Goal: Task Accomplishment & Management: Manage account settings

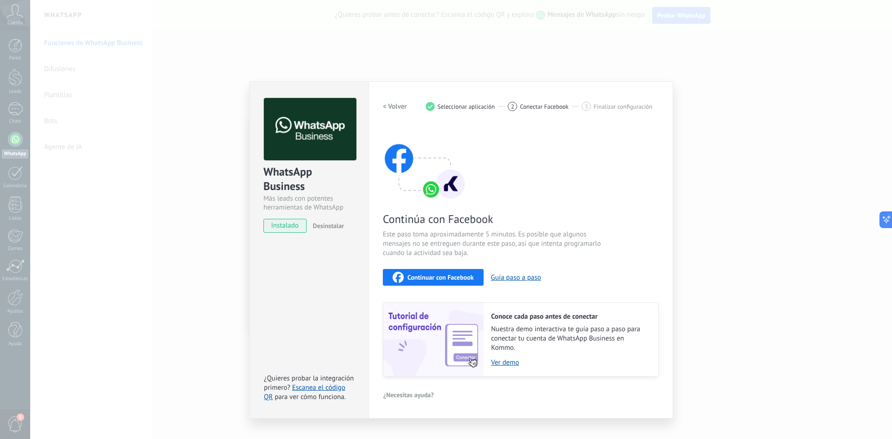
click at [465, 278] on span "Continuar con Facebook" at bounding box center [441, 277] width 66 height 7
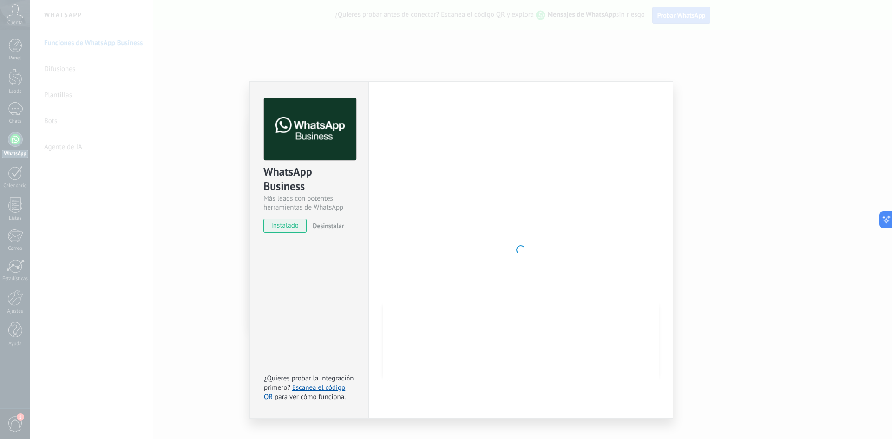
click at [292, 228] on span "instalado" at bounding box center [285, 226] width 42 height 14
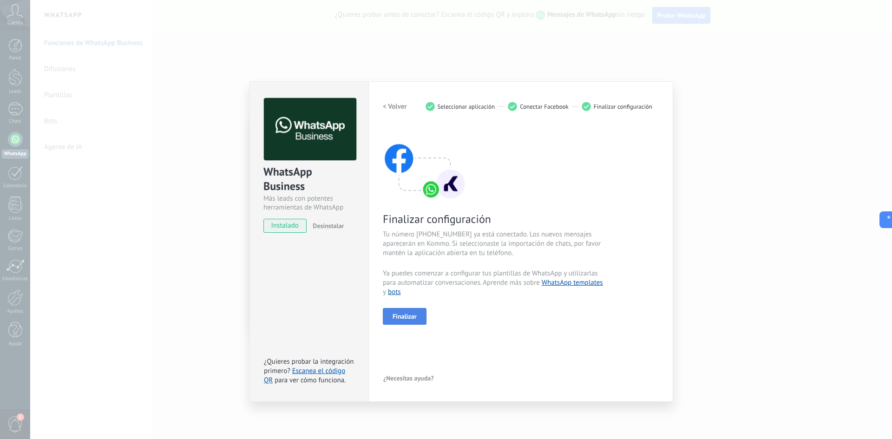
click at [407, 304] on div "Finalizar configuración Tu número [PHONE_NUMBER] ya está conectado. Los nuevos …" at bounding box center [521, 225] width 276 height 199
click at [409, 315] on span "Finalizar" at bounding box center [405, 316] width 24 height 7
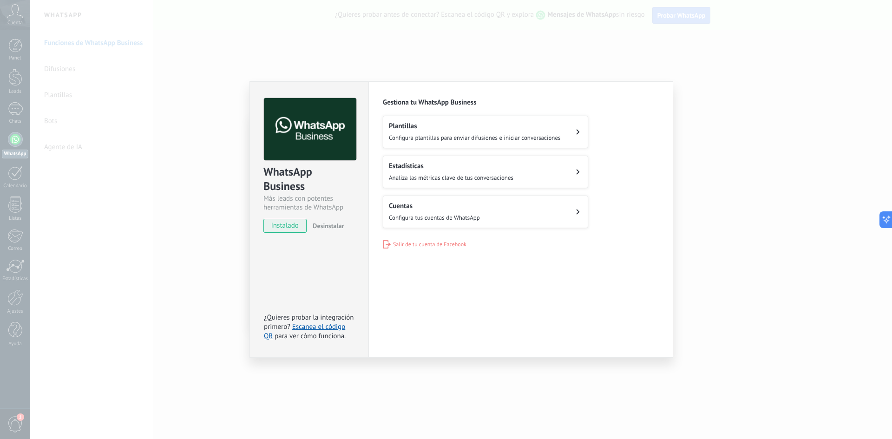
click at [466, 173] on div "Estadísticas Analiza las métricas clave de tus conversaciones" at bounding box center [451, 172] width 125 height 20
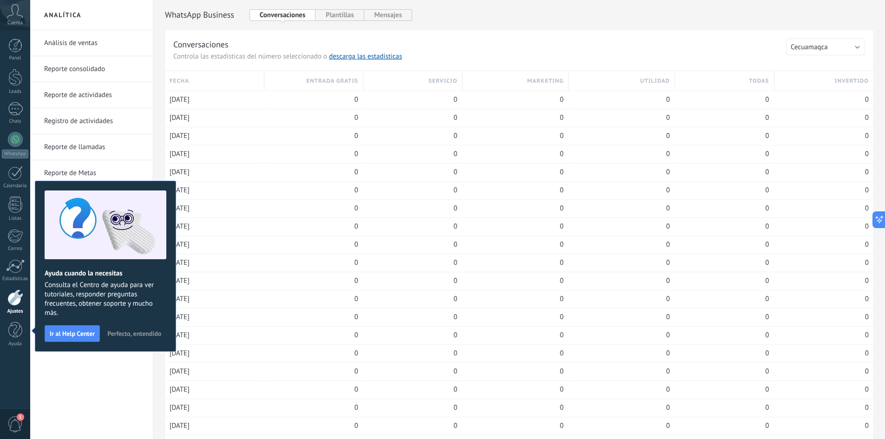
click at [92, 49] on link "Análisis de ventas" at bounding box center [93, 43] width 99 height 26
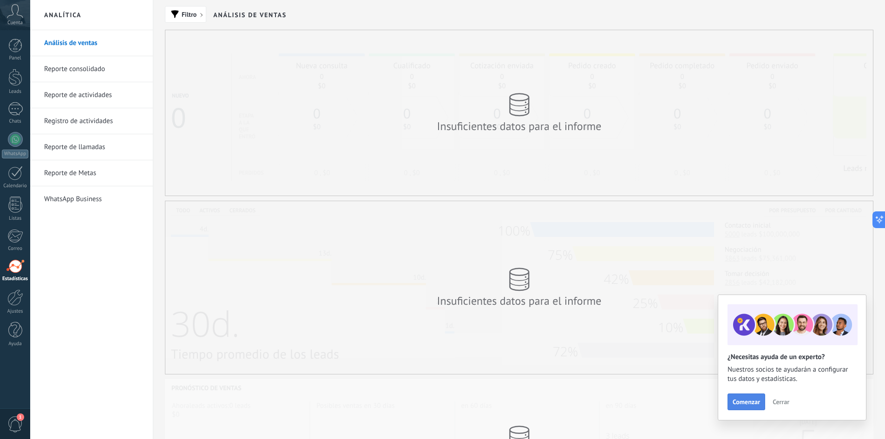
click at [751, 401] on span "Comenzar" at bounding box center [746, 402] width 27 height 7
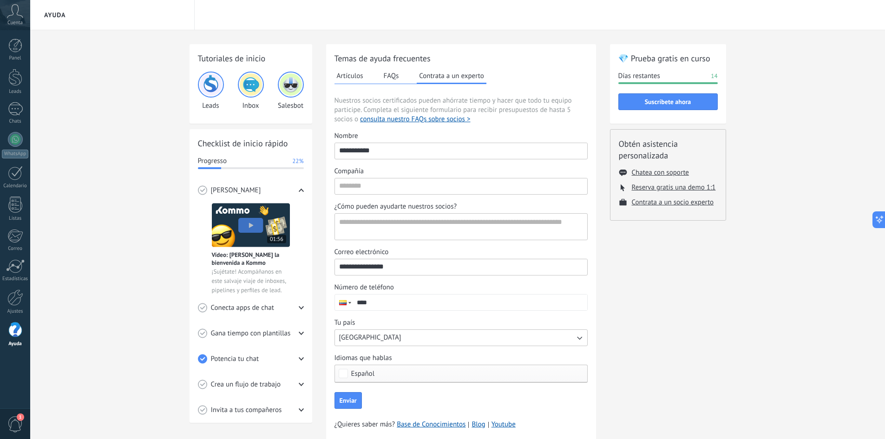
click at [8, 13] on icon at bounding box center [15, 11] width 16 height 14
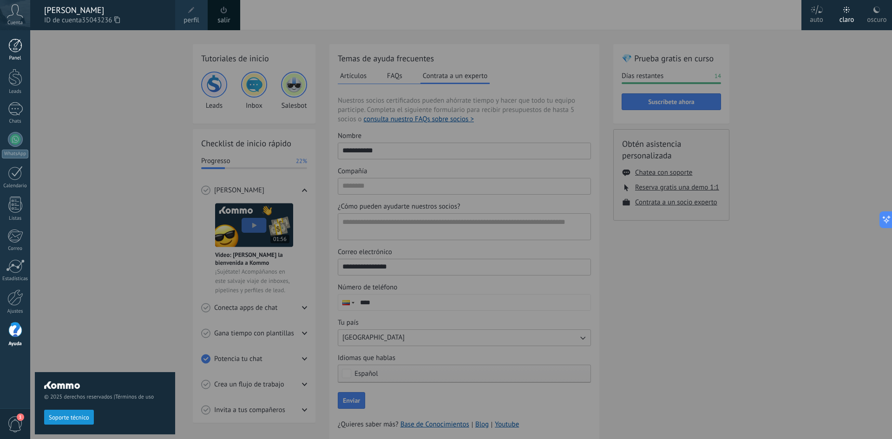
click at [11, 53] on link "Panel" at bounding box center [15, 50] width 30 height 23
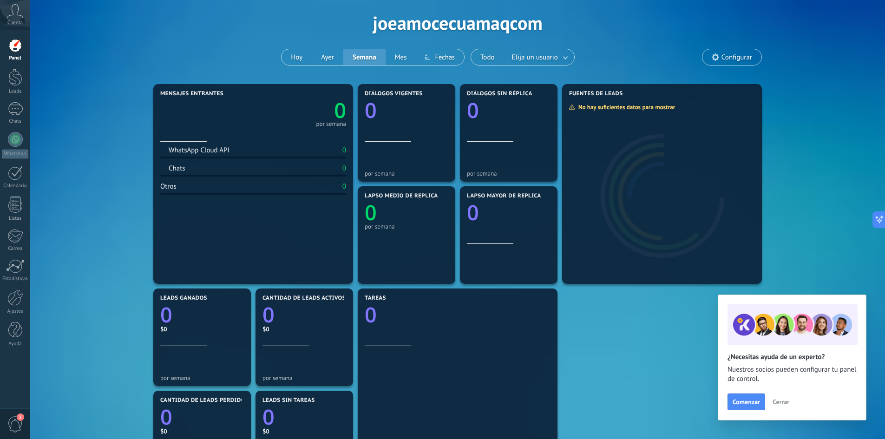
scroll to position [46, 0]
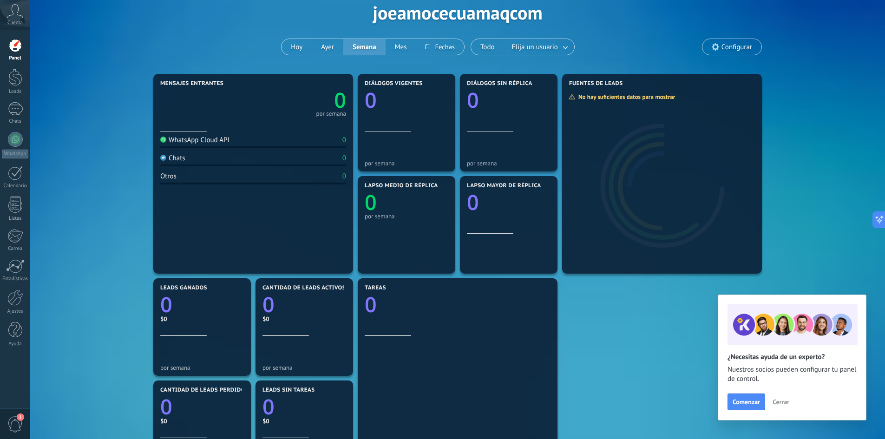
click at [15, 17] on icon at bounding box center [15, 11] width 16 height 14
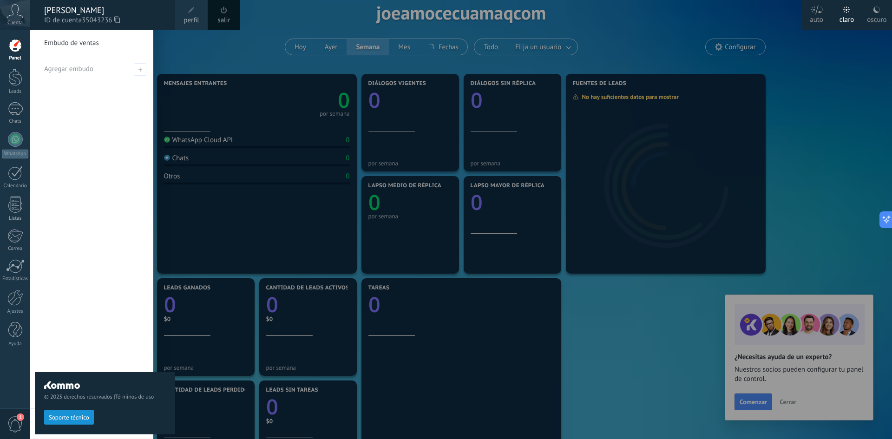
click at [222, 46] on div at bounding box center [476, 219] width 892 height 439
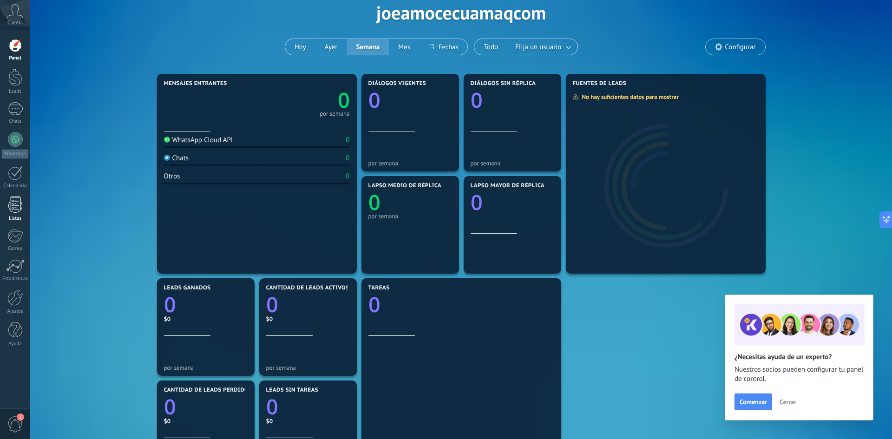
click at [19, 202] on div at bounding box center [15, 205] width 14 height 16
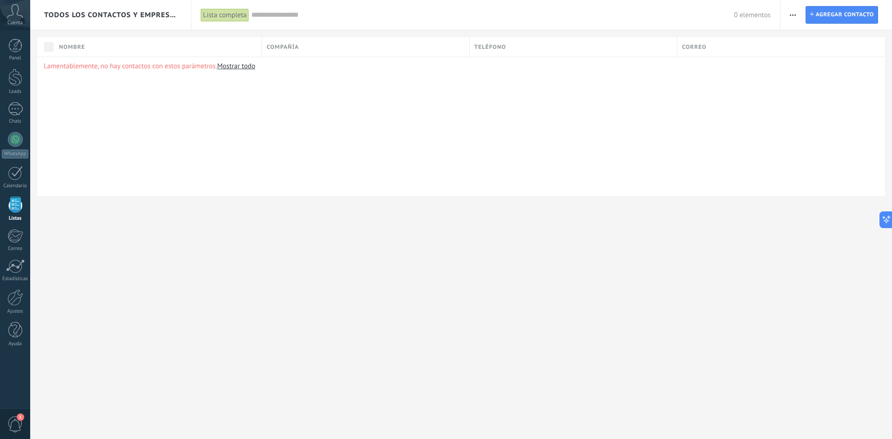
click at [355, 173] on div "Lamentablemente, no hay contactos con estos parámetros. Mostrar todo" at bounding box center [461, 126] width 848 height 139
click at [16, 54] on link "Panel" at bounding box center [15, 50] width 30 height 23
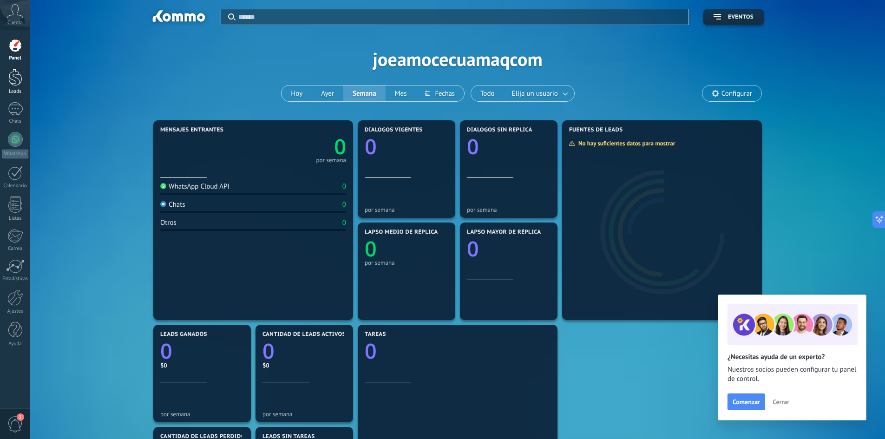
click at [18, 82] on div at bounding box center [15, 77] width 14 height 17
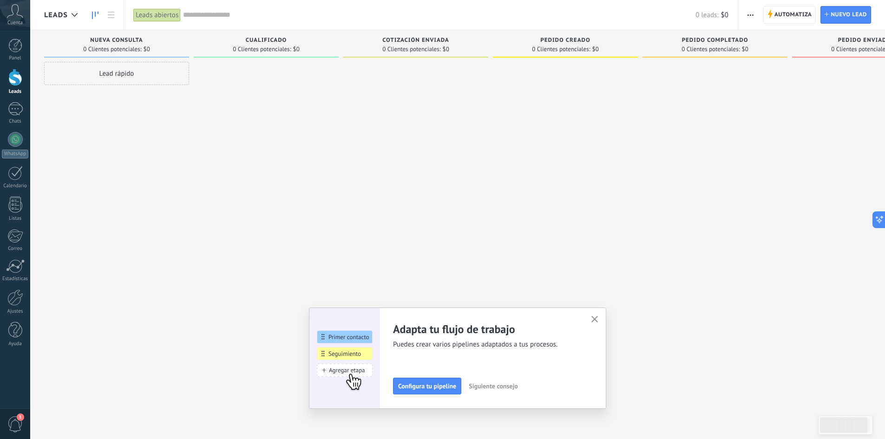
click at [601, 317] on button "button" at bounding box center [595, 320] width 12 height 13
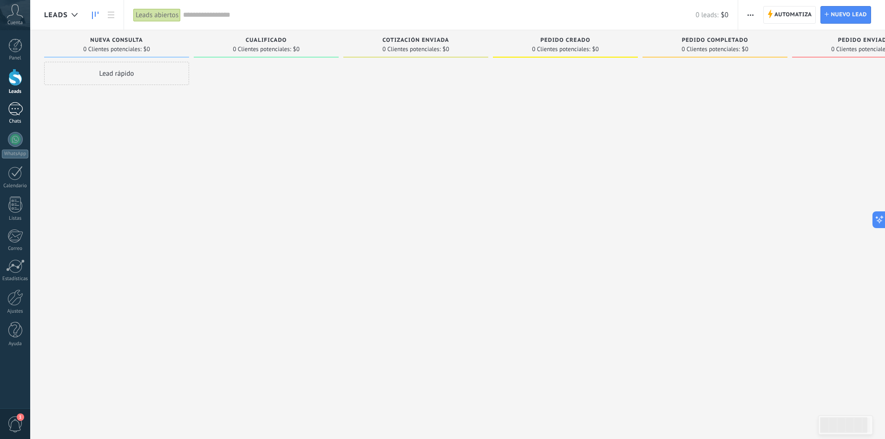
click at [19, 120] on div "Chats" at bounding box center [15, 121] width 27 height 6
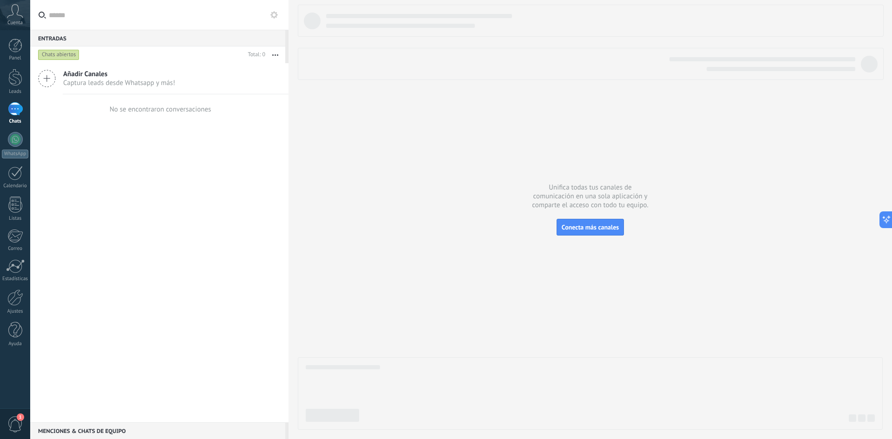
click at [136, 83] on span "Captura leads desde Whatsapp y más!" at bounding box center [119, 83] width 112 height 9
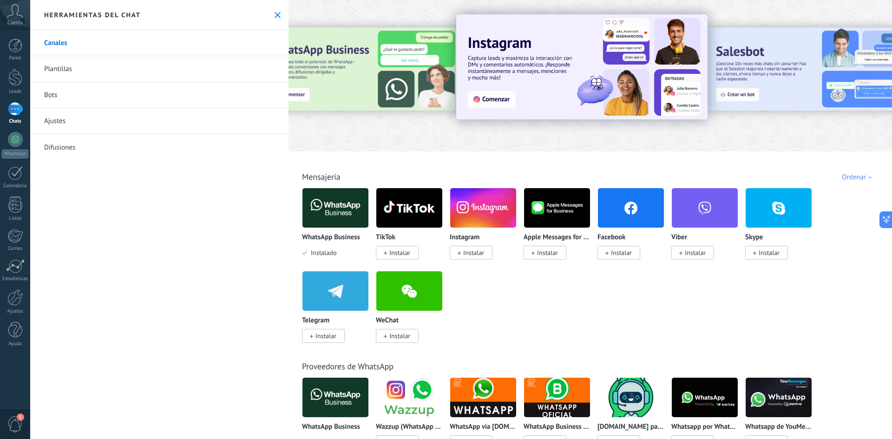
click at [95, 150] on link "Difusiones" at bounding box center [159, 147] width 258 height 26
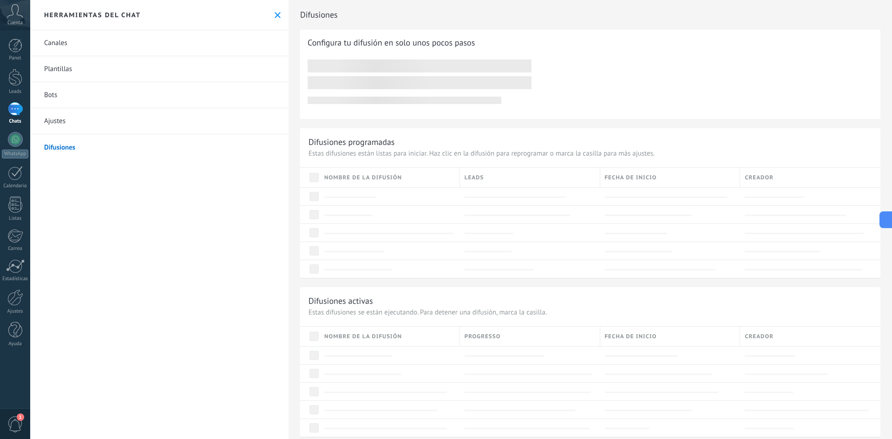
click at [79, 37] on link "Canales" at bounding box center [159, 43] width 258 height 26
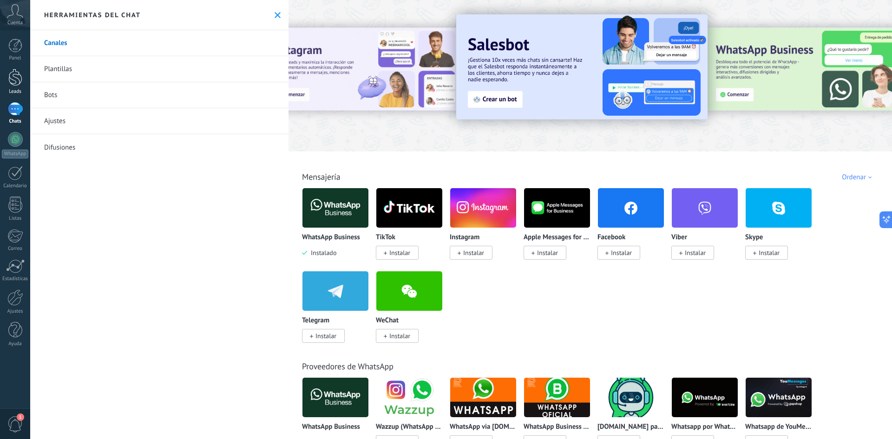
click at [13, 83] on div at bounding box center [15, 77] width 14 height 17
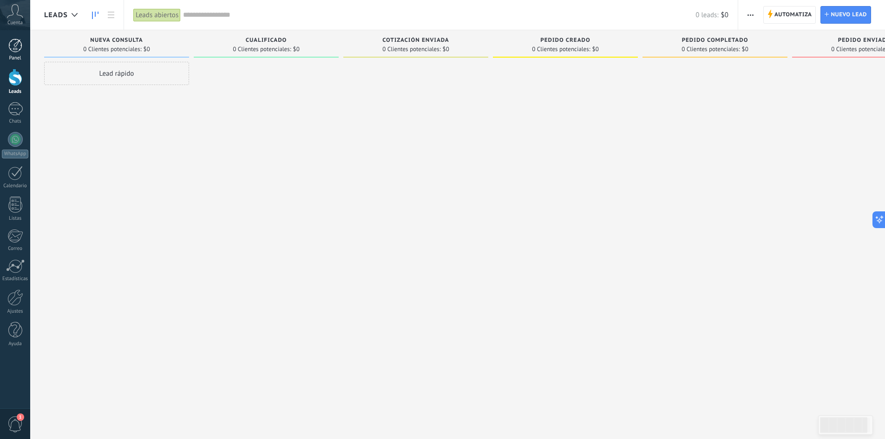
click at [21, 51] on div at bounding box center [15, 46] width 14 height 14
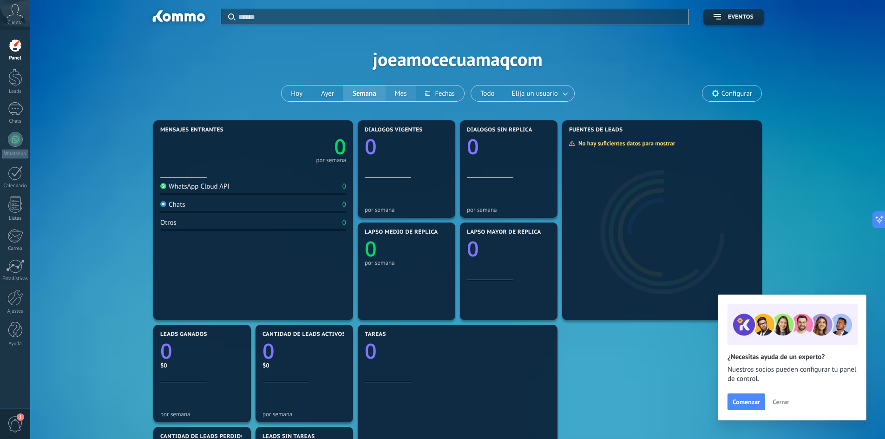
click at [403, 92] on button "Mes" at bounding box center [401, 94] width 31 height 16
click at [302, 92] on button "Hoy" at bounding box center [297, 94] width 30 height 16
click at [774, 402] on span "Cerrar" at bounding box center [781, 402] width 17 height 7
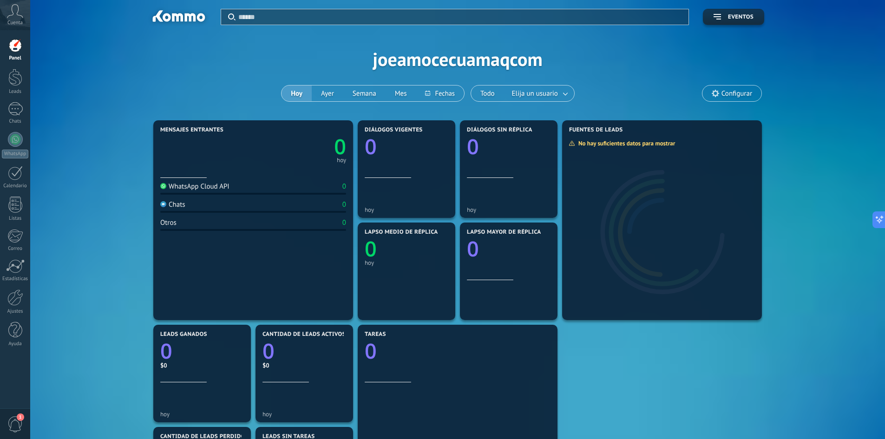
click at [8, 13] on icon at bounding box center [15, 11] width 16 height 14
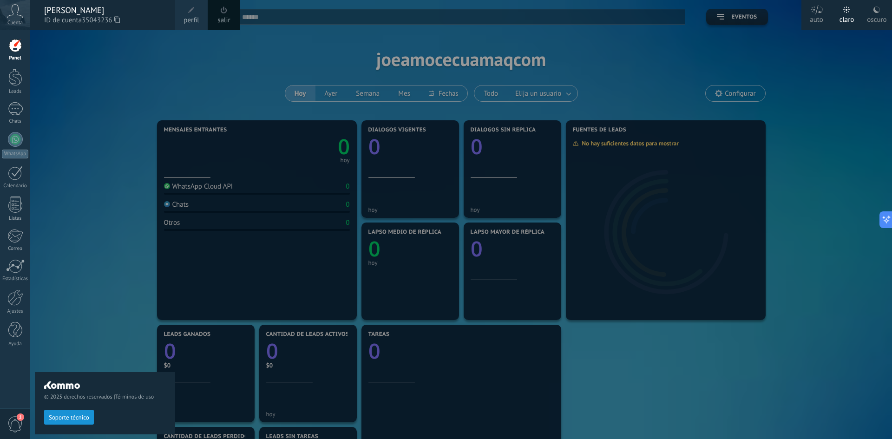
click at [195, 21] on span "perfil" at bounding box center [191, 20] width 15 height 10
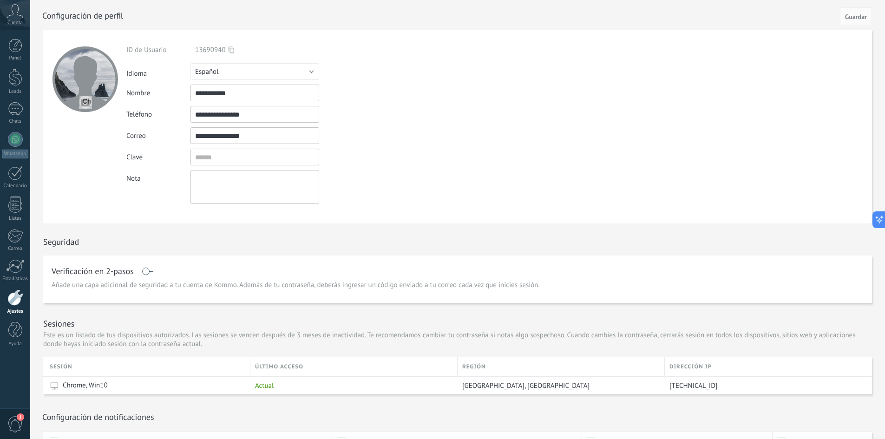
drag, startPoint x: 239, startPoint y: 91, endPoint x: 189, endPoint y: 81, distance: 51.0
click at [189, 81] on div "**********" at bounding box center [276, 125] width 300 height 158
type input "********"
click at [213, 160] on input "textbox" at bounding box center [255, 157] width 129 height 17
click at [229, 184] on textarea at bounding box center [255, 187] width 129 height 34
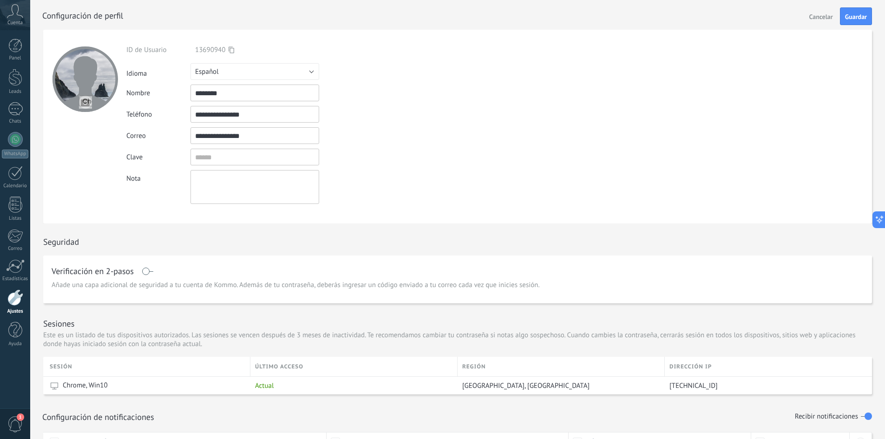
click at [386, 198] on div "Nota" at bounding box center [276, 187] width 300 height 34
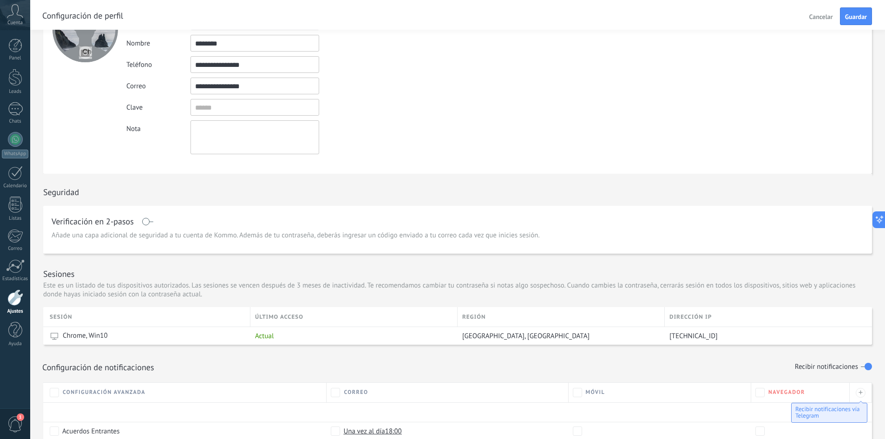
scroll to position [93, 0]
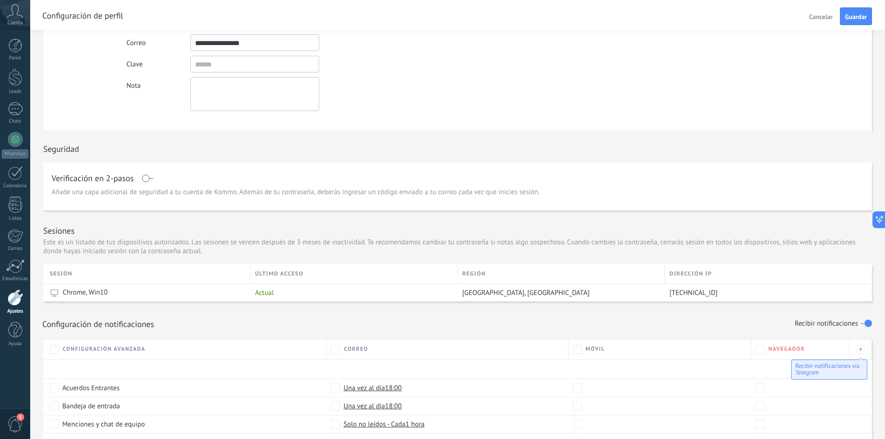
click at [368, 193] on span "Añade una capa adicional de seguridad a tu cuenta de Kommo. Además de tu contra…" at bounding box center [296, 192] width 488 height 9
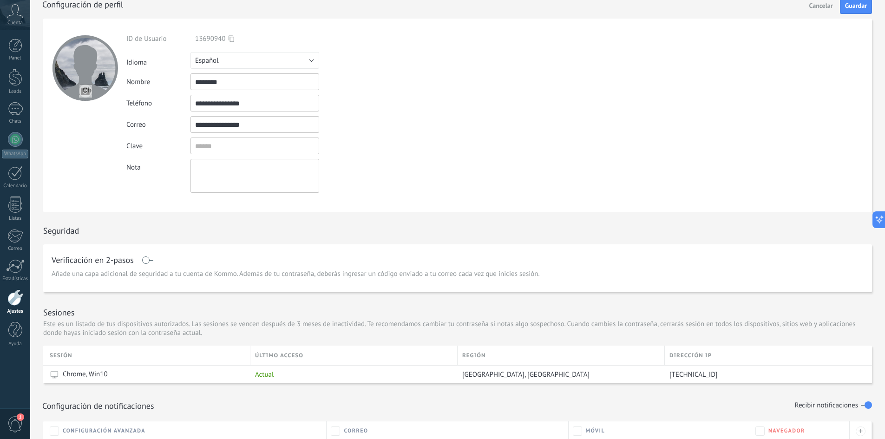
scroll to position [0, 0]
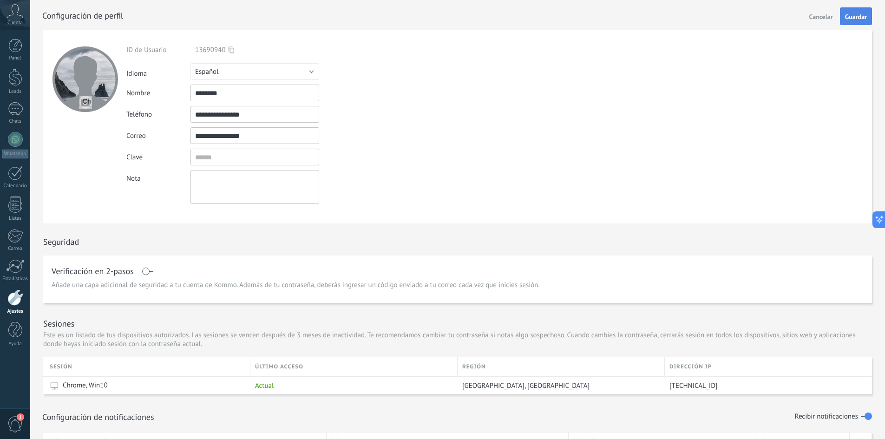
click at [860, 17] on span "Guardar" at bounding box center [856, 16] width 22 height 7
click at [11, 13] on icon at bounding box center [15, 11] width 16 height 14
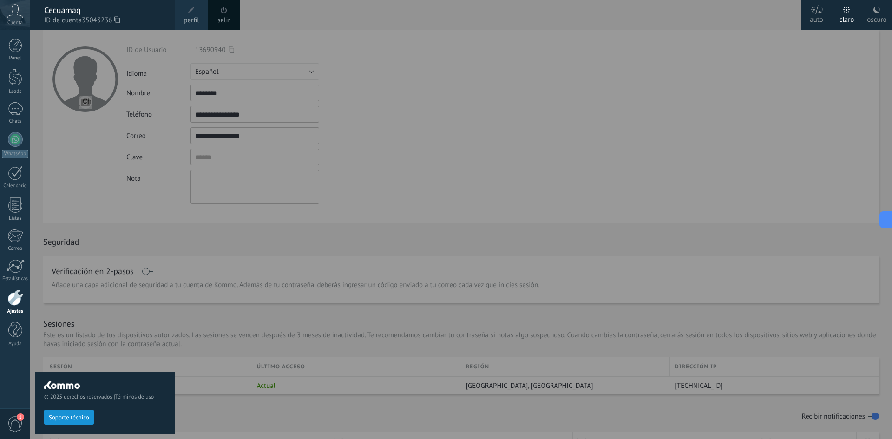
click at [126, 11] on div "Cecuamaq" at bounding box center [105, 10] width 122 height 10
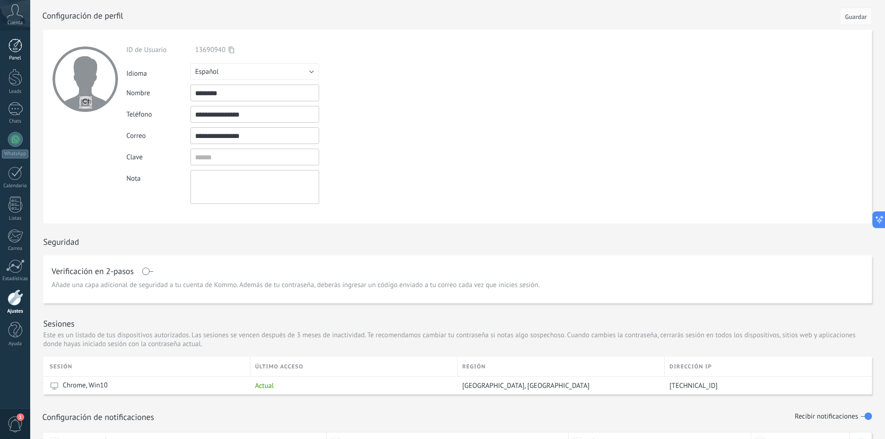
click at [12, 56] on div "Panel" at bounding box center [15, 58] width 27 height 6
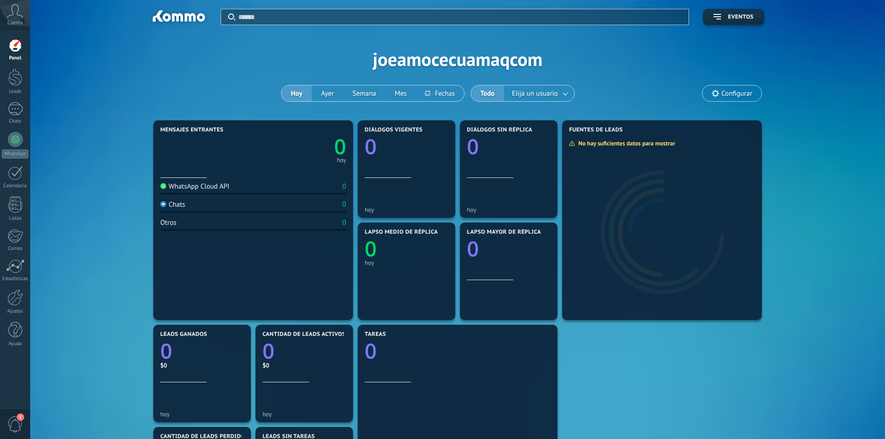
click at [289, 156] on link "0" at bounding box center [299, 146] width 93 height 28
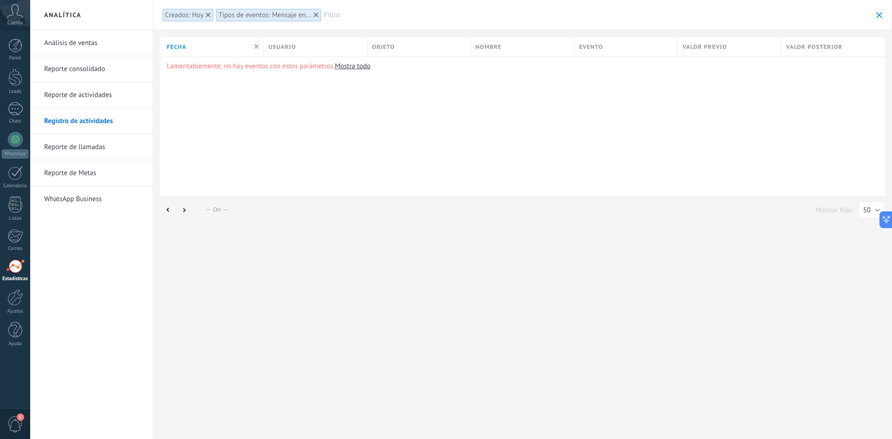
click at [353, 66] on link "Mostra todo" at bounding box center [353, 66] width 36 height 9
click at [352, 66] on link "Mostra todo" at bounding box center [353, 66] width 36 height 9
click at [86, 33] on link "Análisis de ventas" at bounding box center [93, 43] width 99 height 26
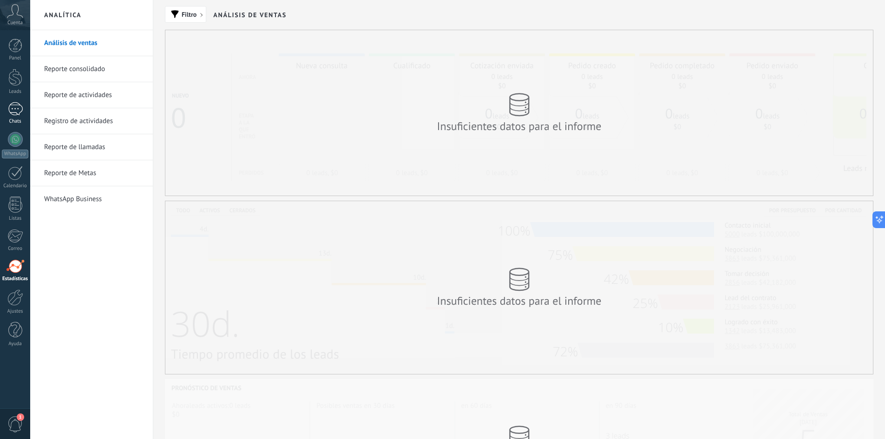
click at [23, 114] on link "Chats" at bounding box center [15, 113] width 30 height 22
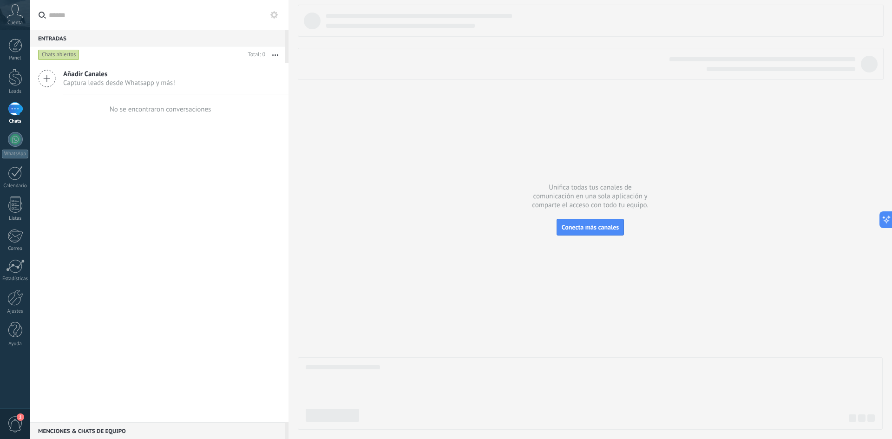
click at [277, 56] on button "button" at bounding box center [275, 54] width 20 height 17
click at [165, 178] on div "Añadir Canales Captura leads desde Whatsapp y más! No se encontraron conversaci…" at bounding box center [159, 242] width 258 height 359
click at [595, 226] on span "Conecta más canales" at bounding box center [590, 227] width 57 height 8
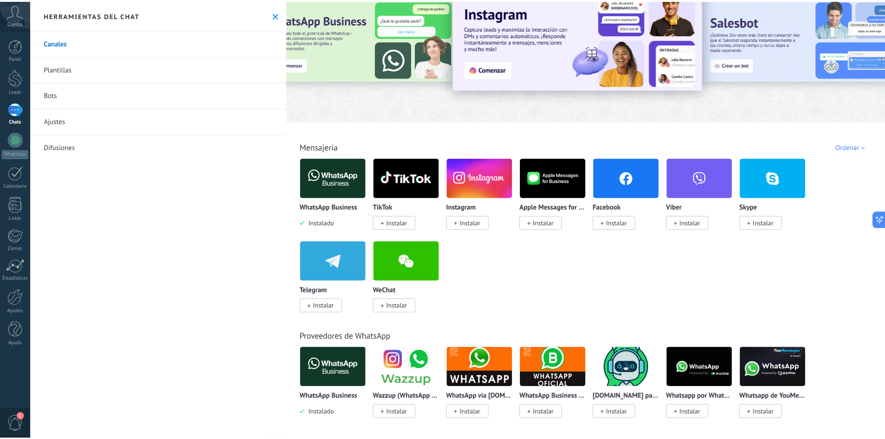
scroll to position [46, 0]
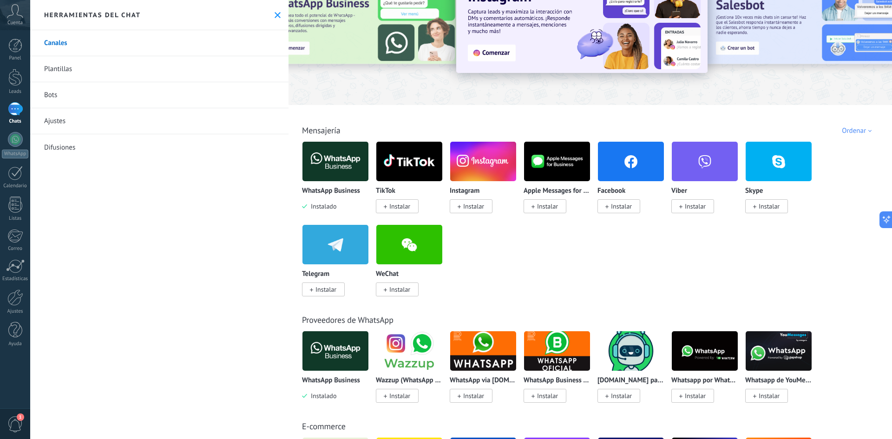
click at [479, 206] on span "Instalar" at bounding box center [473, 206] width 21 height 8
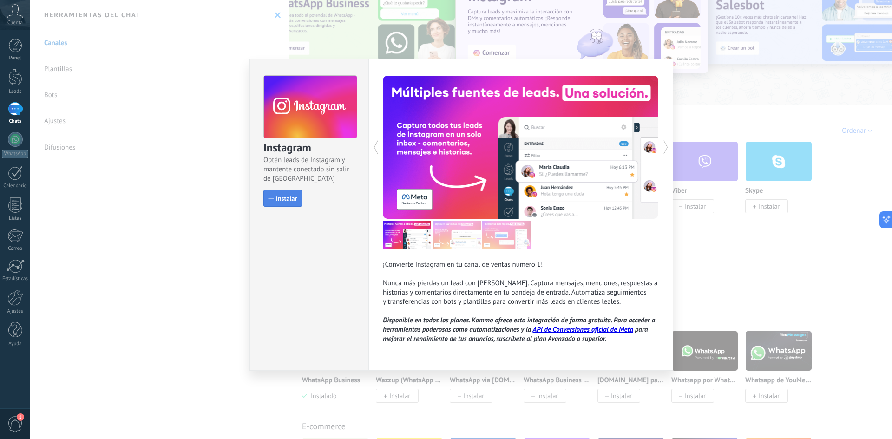
click at [279, 199] on span "Instalar" at bounding box center [286, 198] width 21 height 7
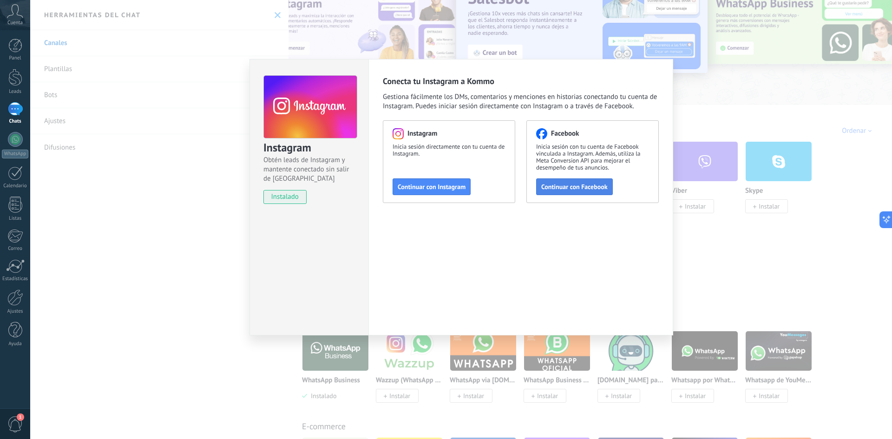
click at [553, 189] on span "Continuar con Facebook" at bounding box center [574, 187] width 66 height 7
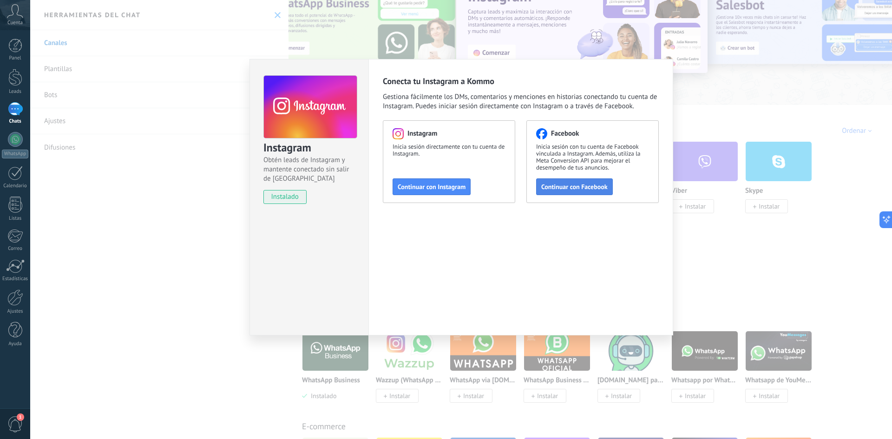
click at [563, 188] on span "Continuar con Facebook" at bounding box center [574, 187] width 66 height 7
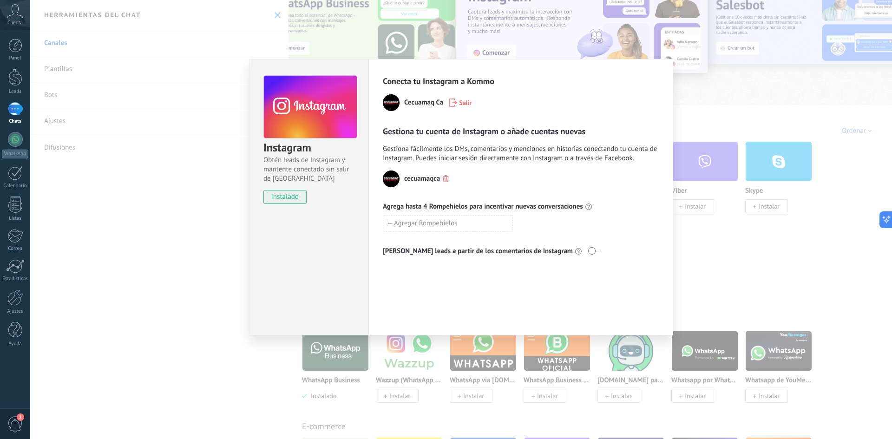
click at [633, 42] on div "Instagram Obtén leads de Instagram y mantente conectado sin salir de Kommo inst…" at bounding box center [461, 219] width 862 height 439
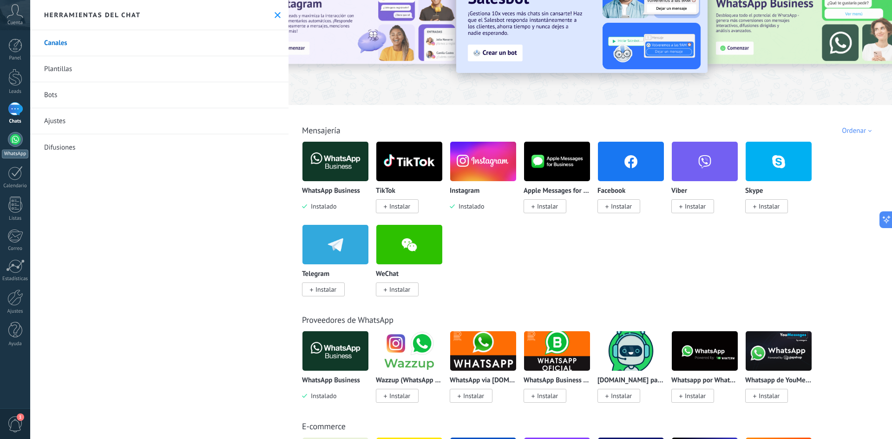
click at [18, 138] on div at bounding box center [15, 139] width 15 height 15
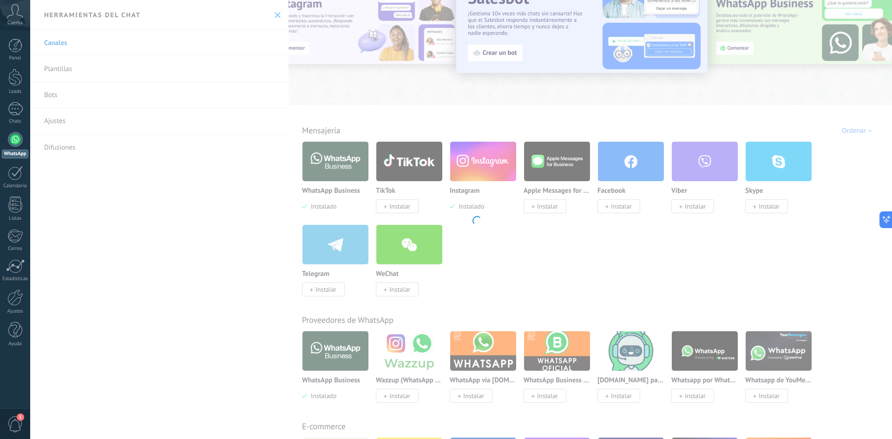
click at [18, 141] on div at bounding box center [15, 139] width 15 height 15
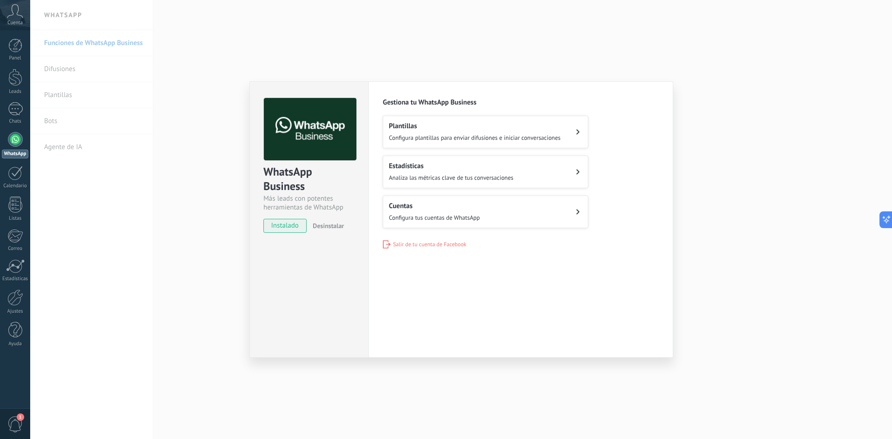
click at [434, 217] on span "Configura tus cuentas de WhatsApp" at bounding box center [434, 218] width 91 height 8
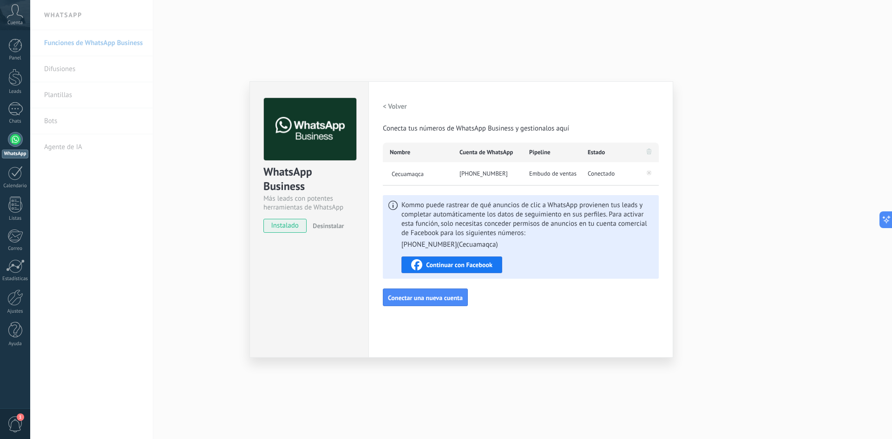
click at [448, 265] on span "Continuar con Facebook" at bounding box center [459, 265] width 66 height 7
click at [454, 174] on div "+593 97 967 7245" at bounding box center [488, 173] width 70 height 23
click at [554, 171] on span "Embudo de ventas" at bounding box center [552, 173] width 47 height 9
click at [309, 120] on img at bounding box center [310, 129] width 92 height 63
click at [675, 70] on div "WhatsApp Business Más leads con potentes herramientas de WhatsApp instalado Des…" at bounding box center [461, 219] width 862 height 439
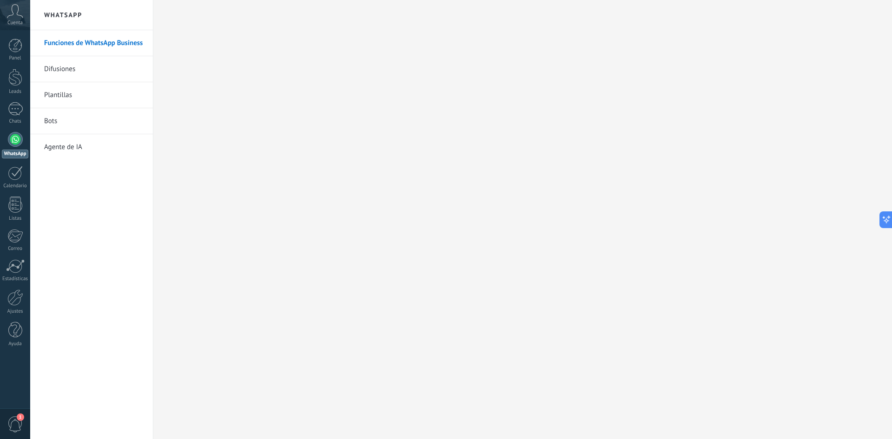
click at [74, 128] on link "Bots" at bounding box center [93, 121] width 99 height 26
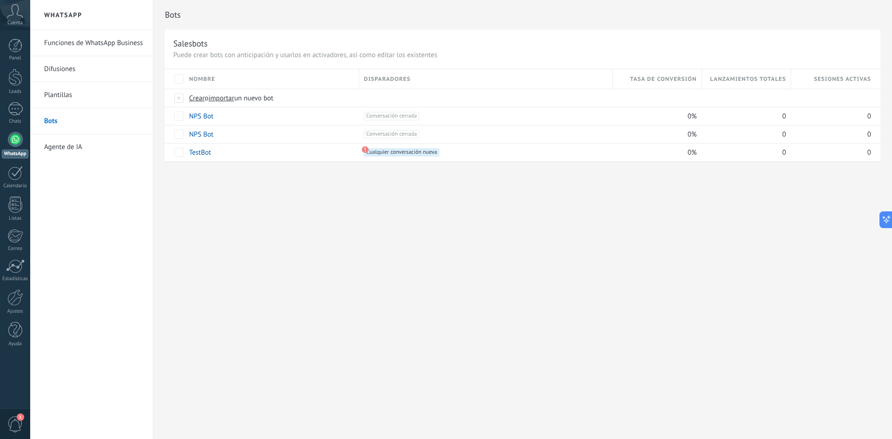
click at [72, 150] on link "Agente de IA" at bounding box center [93, 147] width 99 height 26
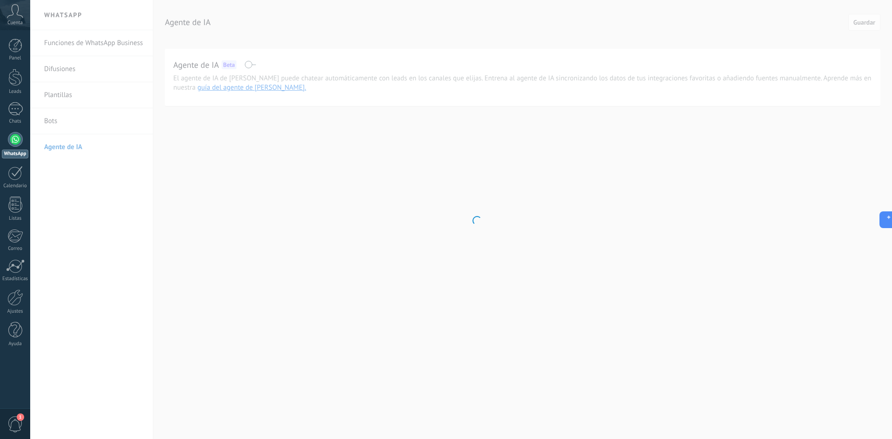
click at [254, 168] on body ".abccls-1,.abccls-2{fill-rule:evenodd}.abccls-2{fill:#fff} .abfcls-1{fill:none}…" at bounding box center [446, 219] width 892 height 439
click at [59, 123] on body ".abccls-1,.abccls-2{fill-rule:evenodd}.abccls-2{fill:#fff} .abfcls-1{fill:none}…" at bounding box center [446, 219] width 892 height 439
click at [49, 121] on body ".abccls-1,.abccls-2{fill-rule:evenodd}.abccls-2{fill:#fff} .abfcls-1{fill:none}…" at bounding box center [446, 219] width 892 height 439
click at [47, 122] on body ".abccls-1,.abccls-2{fill-rule:evenodd}.abccls-2{fill:#fff} .abfcls-1{fill:none}…" at bounding box center [446, 219] width 892 height 439
click at [8, 49] on div at bounding box center [15, 46] width 14 height 14
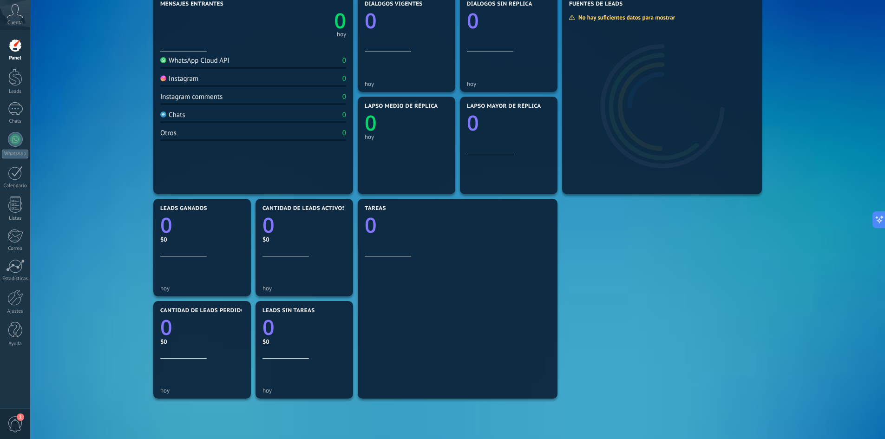
scroll to position [46, 0]
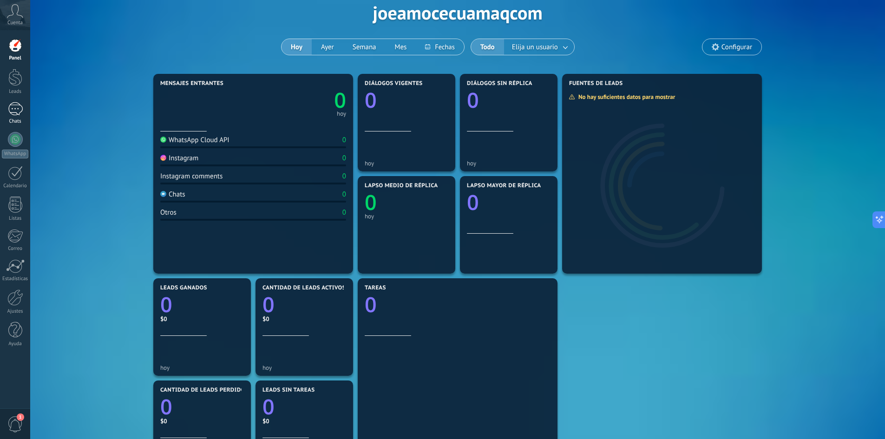
click at [14, 112] on div at bounding box center [15, 108] width 15 height 13
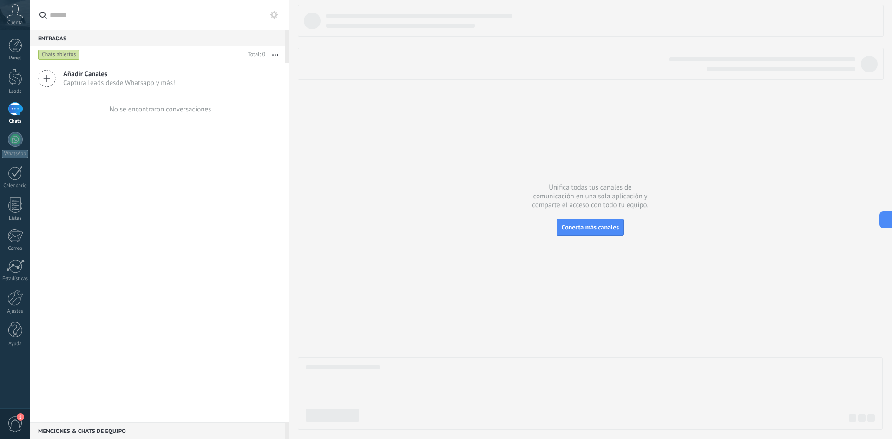
click at [144, 83] on span "Captura leads desde Whatsapp y más!" at bounding box center [119, 83] width 112 height 9
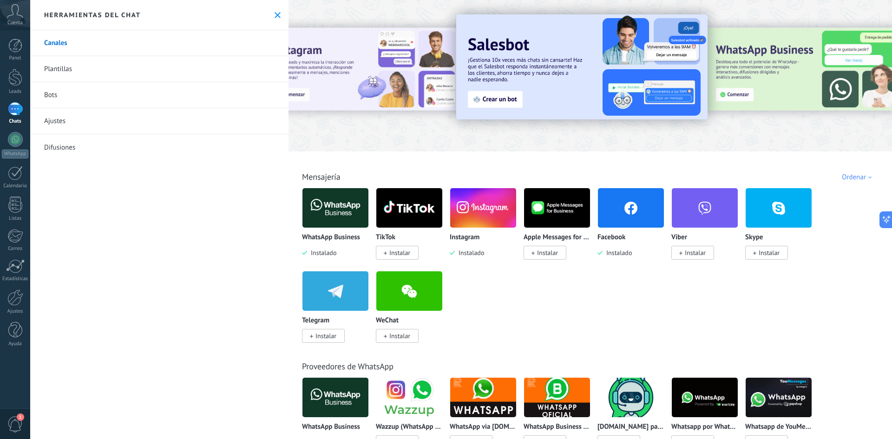
click at [78, 93] on link "Bots" at bounding box center [159, 95] width 258 height 26
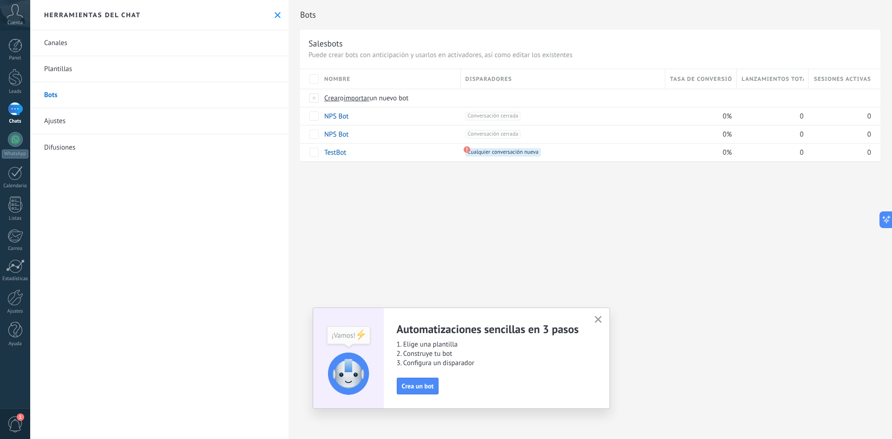
click at [87, 65] on link "Plantillas" at bounding box center [159, 69] width 258 height 26
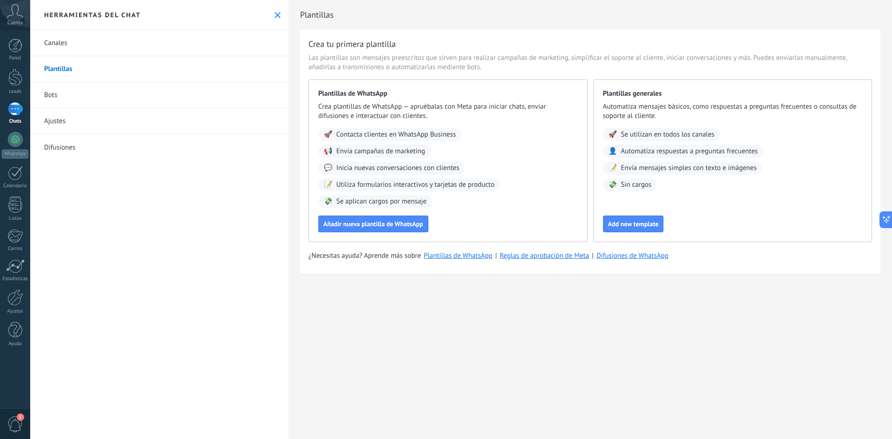
click at [132, 42] on link "Canales" at bounding box center [159, 43] width 258 height 26
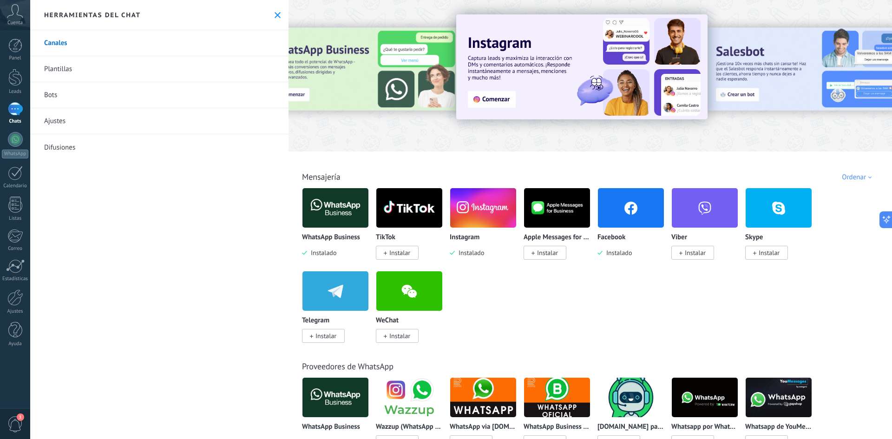
click at [92, 139] on link "Difusiones" at bounding box center [159, 147] width 258 height 26
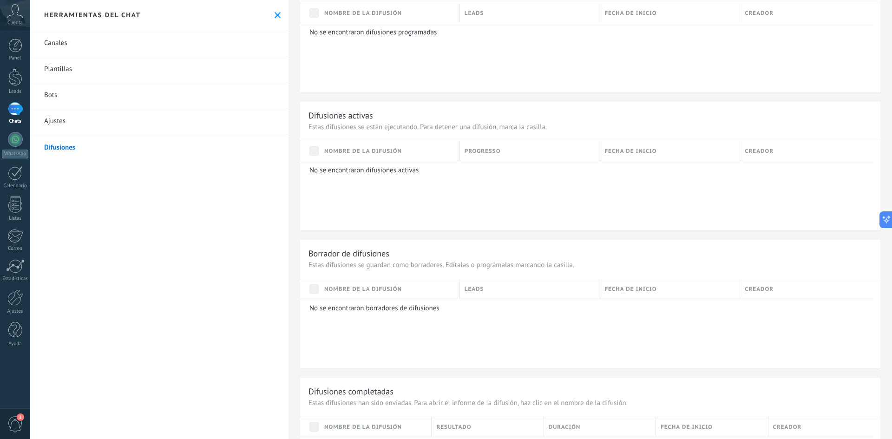
scroll to position [251, 0]
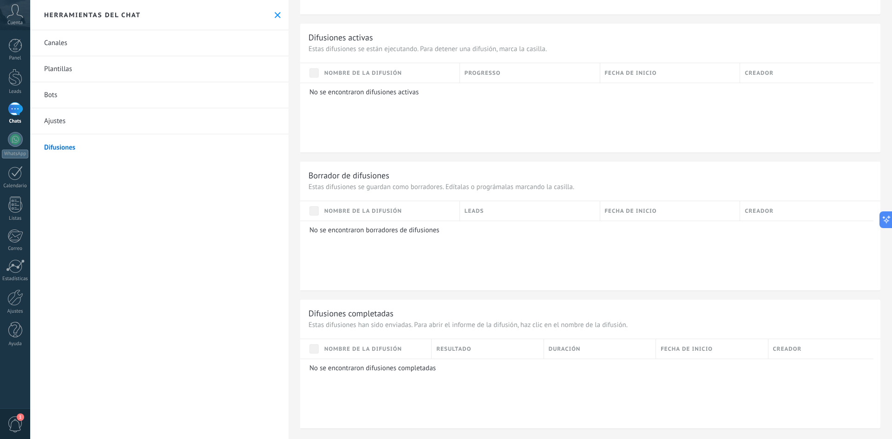
click at [25, 102] on link "Chats" at bounding box center [15, 113] width 30 height 22
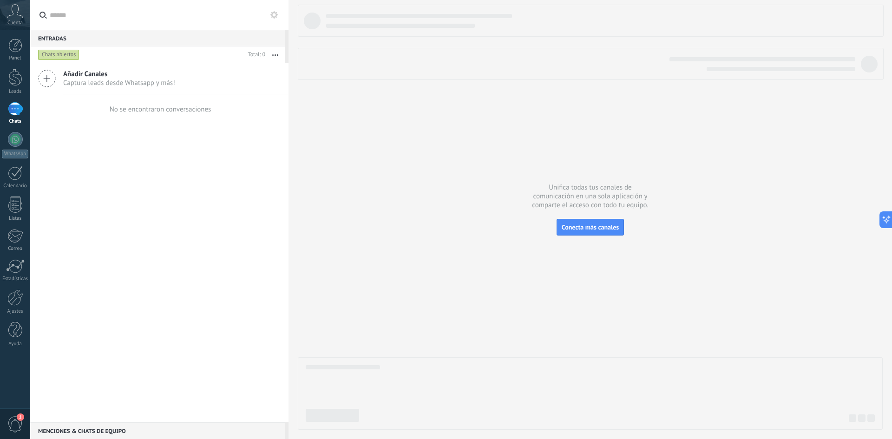
click at [277, 12] on icon at bounding box center [273, 14] width 7 height 7
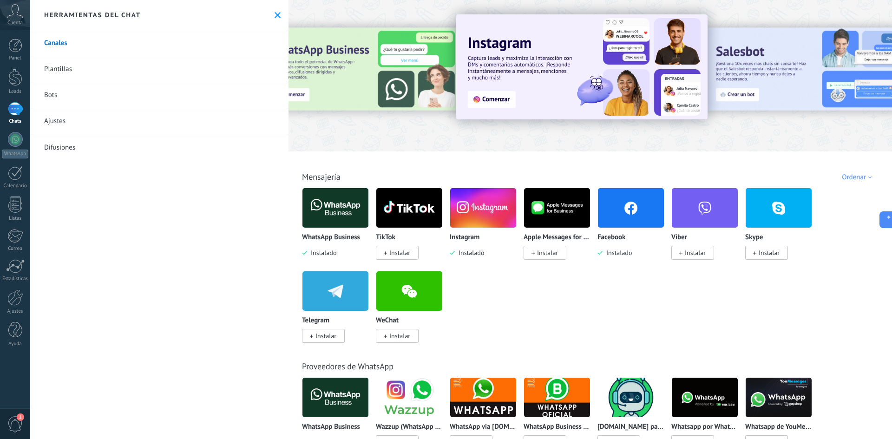
click at [275, 14] on icon at bounding box center [278, 15] width 6 height 6
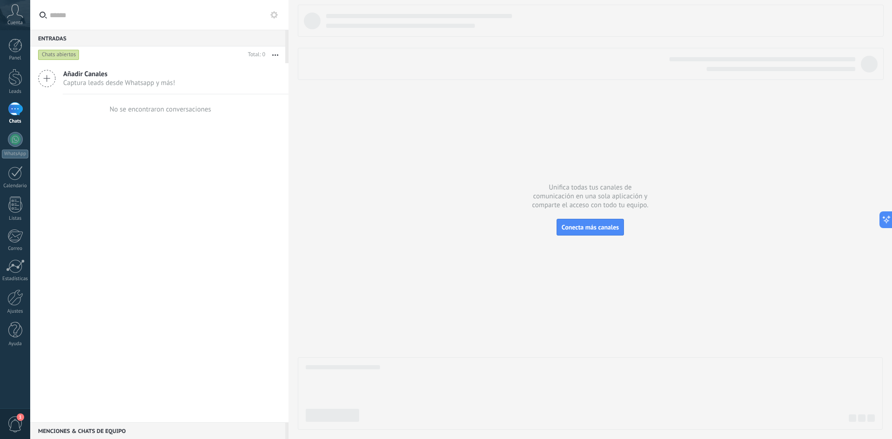
click at [8, 114] on div at bounding box center [15, 108] width 15 height 13
click at [42, 81] on icon at bounding box center [47, 79] width 18 height 18
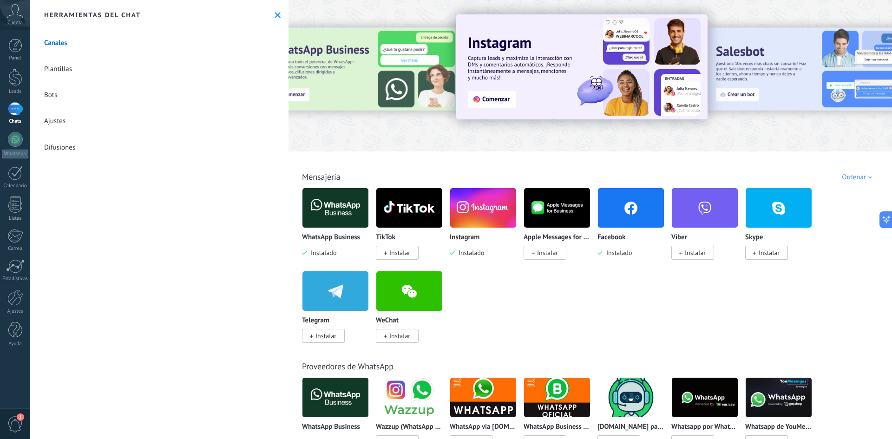
click at [24, 424] on div "1" at bounding box center [15, 423] width 30 height 31
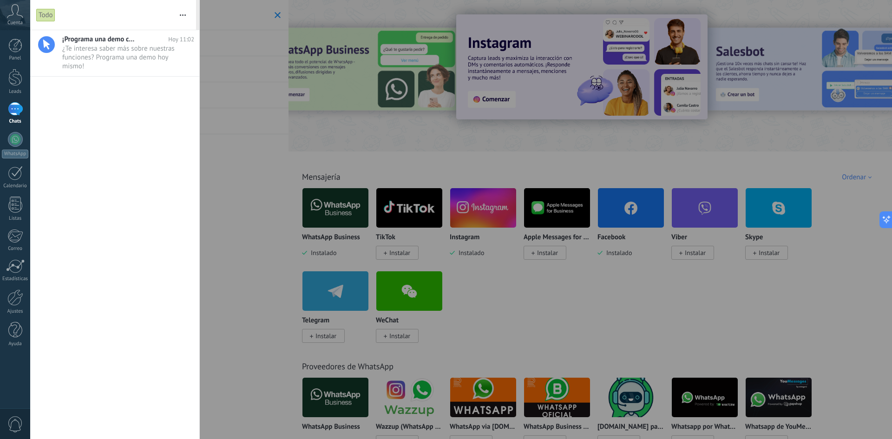
click at [217, 73] on div at bounding box center [446, 219] width 892 height 439
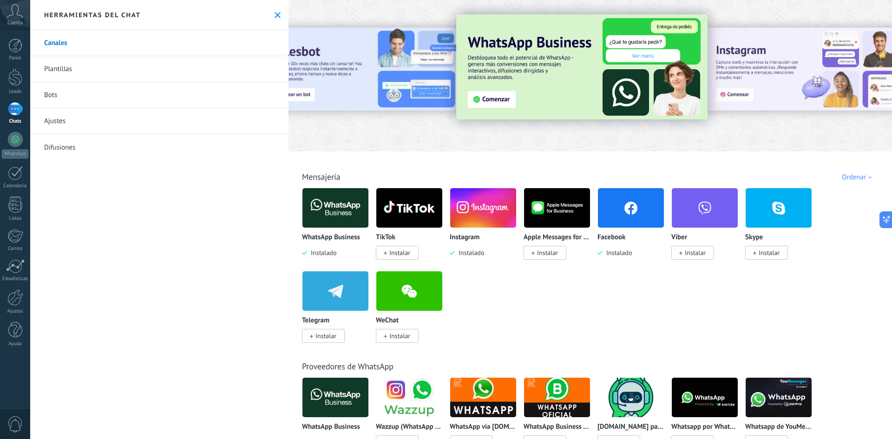
click at [84, 69] on link "Plantillas" at bounding box center [159, 69] width 258 height 26
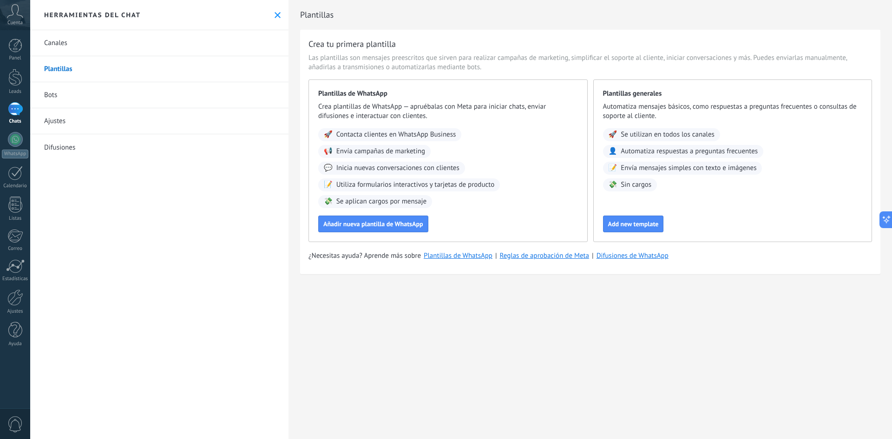
click at [87, 90] on link "Bots" at bounding box center [159, 95] width 258 height 26
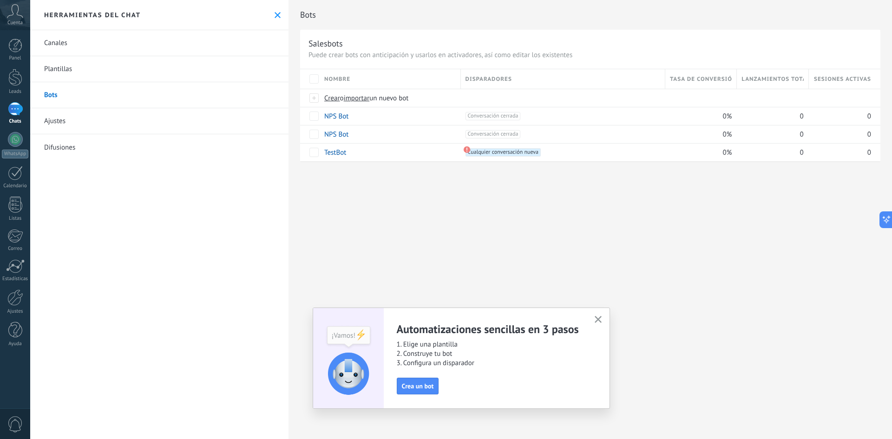
click at [109, 125] on link "Ajustes" at bounding box center [159, 121] width 258 height 26
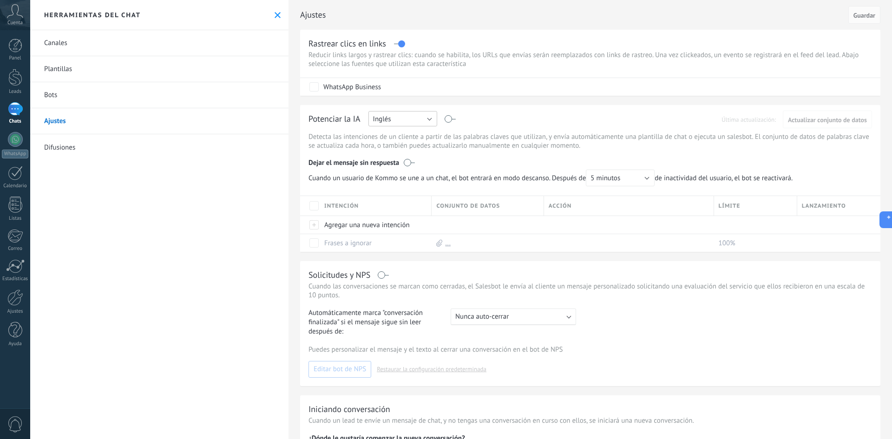
click at [396, 120] on button "Inglés" at bounding box center [403, 118] width 69 height 15
click at [395, 151] on span "Español" at bounding box center [398, 151] width 71 height 9
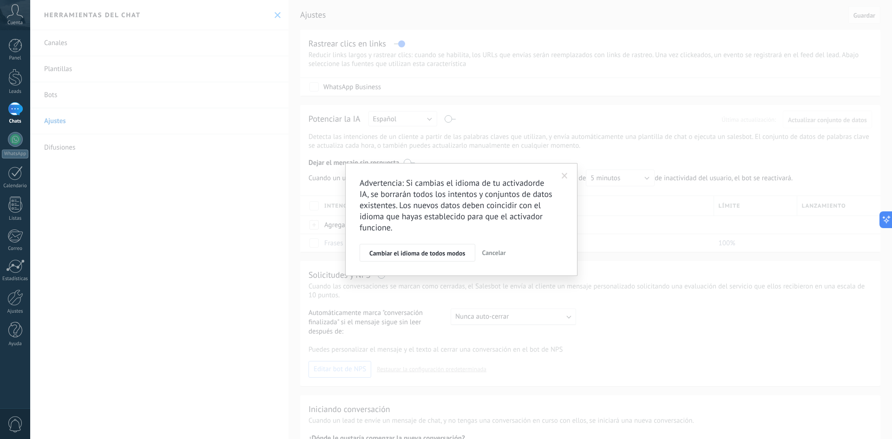
click at [564, 175] on span at bounding box center [565, 176] width 6 height 7
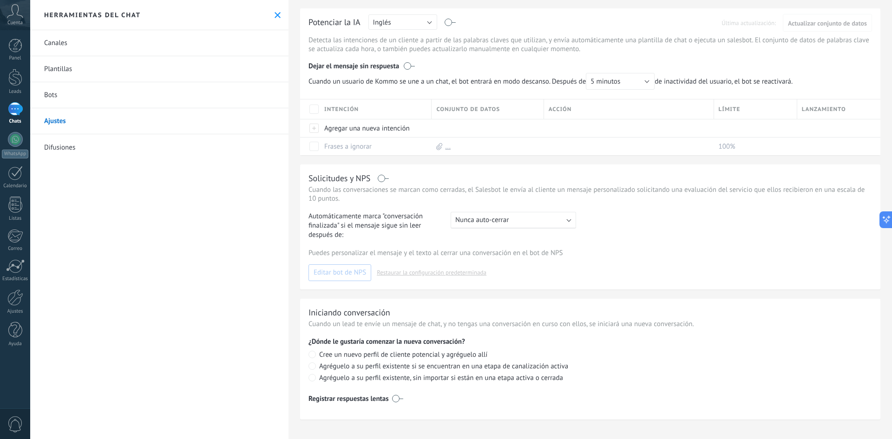
scroll to position [98, 0]
click at [470, 217] on span "Nunca auto-cerrar" at bounding box center [481, 219] width 53 height 9
click at [93, 149] on link "Difusiones" at bounding box center [159, 147] width 258 height 26
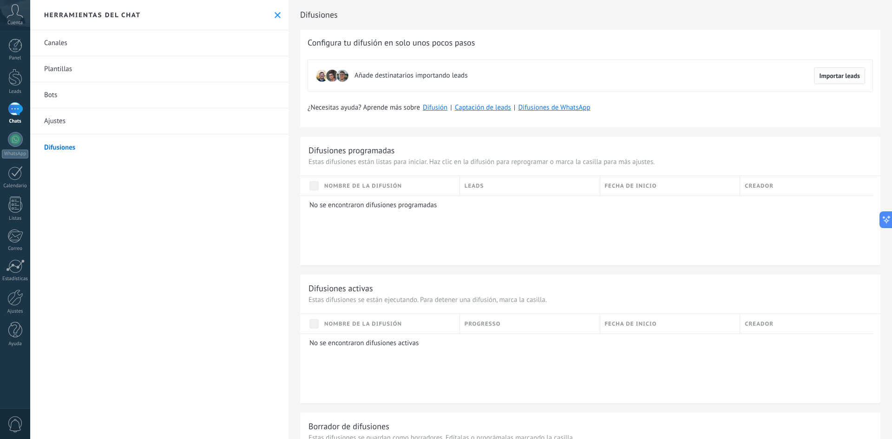
click at [832, 76] on span "Importar leads" at bounding box center [839, 75] width 41 height 7
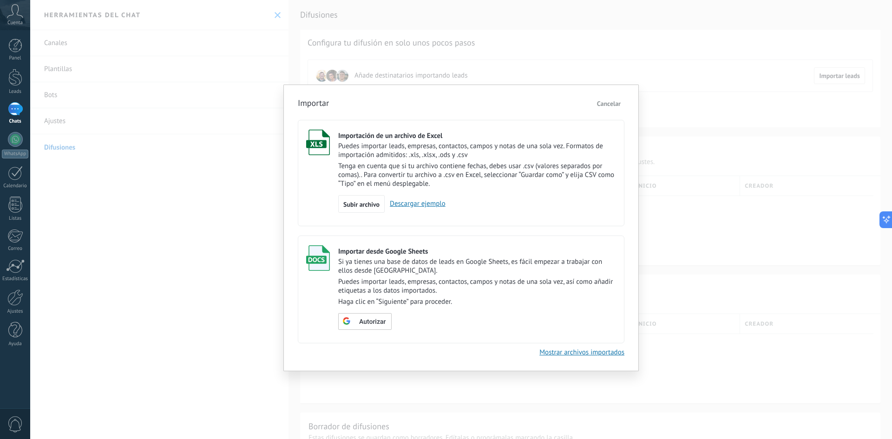
click at [615, 102] on span "Cancelar" at bounding box center [609, 103] width 24 height 8
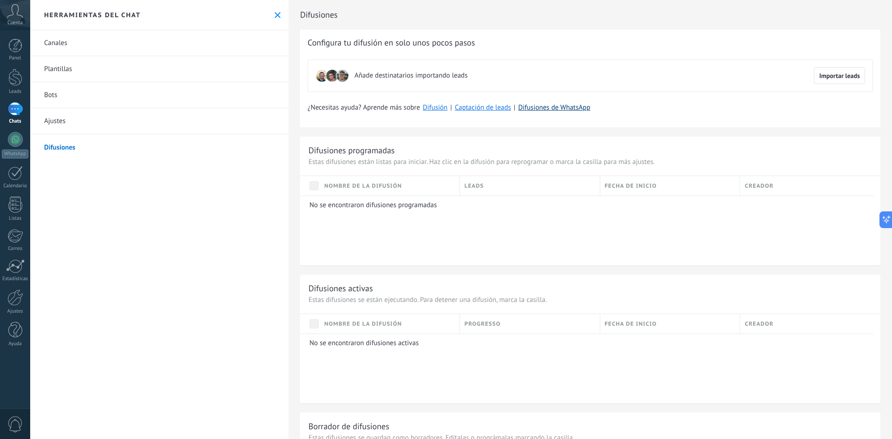
click at [540, 106] on link "Difusiones de WhatsApp" at bounding box center [554, 107] width 72 height 9
click at [77, 39] on link "Canales" at bounding box center [159, 43] width 258 height 26
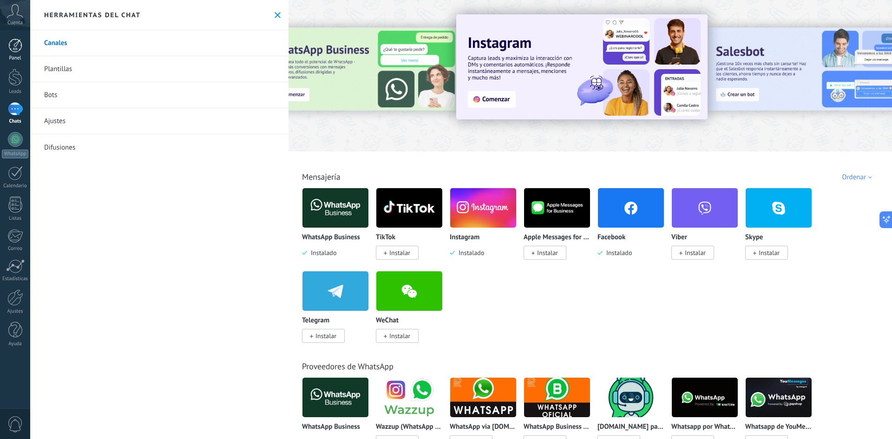
drag, startPoint x: 15, startPoint y: 57, endPoint x: 16, endPoint y: 50, distance: 6.5
click at [15, 56] on div "Panel" at bounding box center [15, 58] width 27 height 6
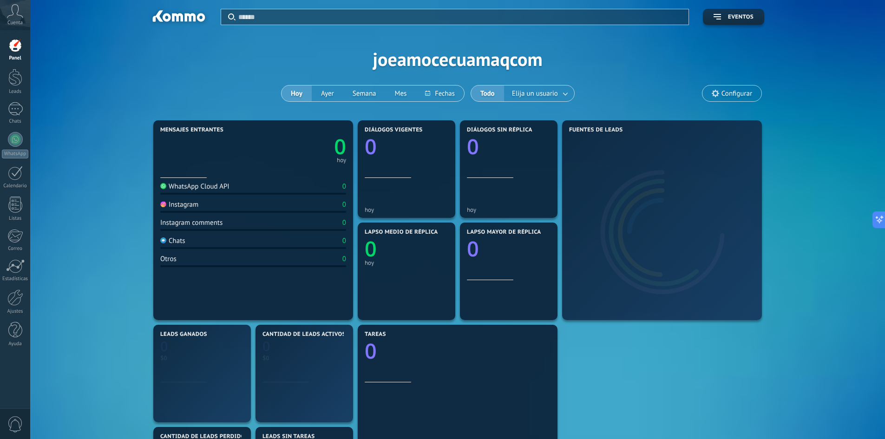
click at [11, 13] on icon at bounding box center [15, 11] width 16 height 14
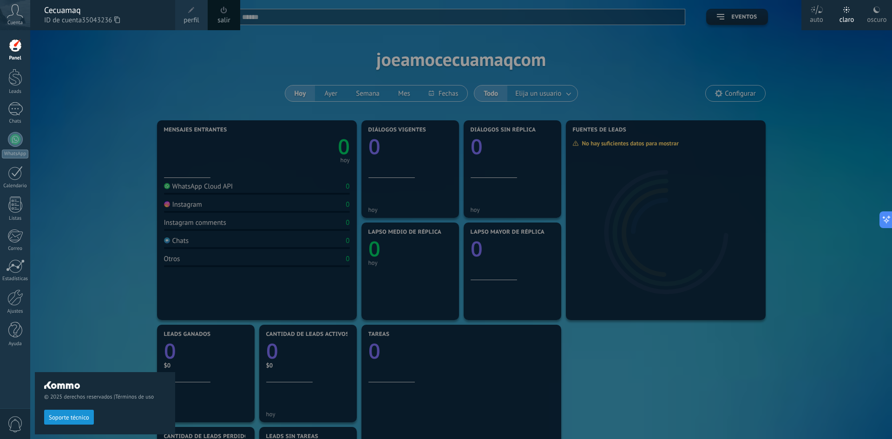
click at [296, 52] on div at bounding box center [476, 219] width 892 height 439
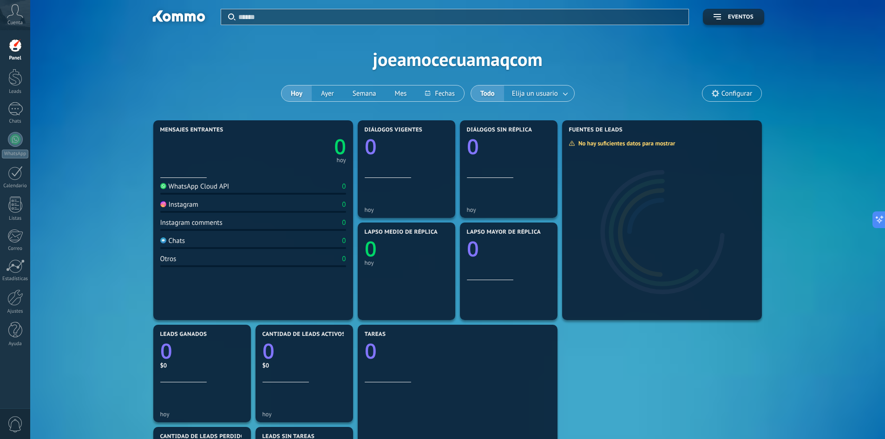
click at [460, 54] on div "Aplicar Eventos joeamocecuamaqcom Hoy Ayer Semana Mes" at bounding box center [457, 59] width 827 height 118
click at [464, 59] on div "Aplicar Eventos joeamocecuamaqcom Hoy Ayer Semana Mes" at bounding box center [457, 59] width 827 height 118
click at [456, 59] on div "Aplicar Eventos joeamocecuamaqcom Hoy Ayer Semana Mes" at bounding box center [457, 59] width 827 height 118
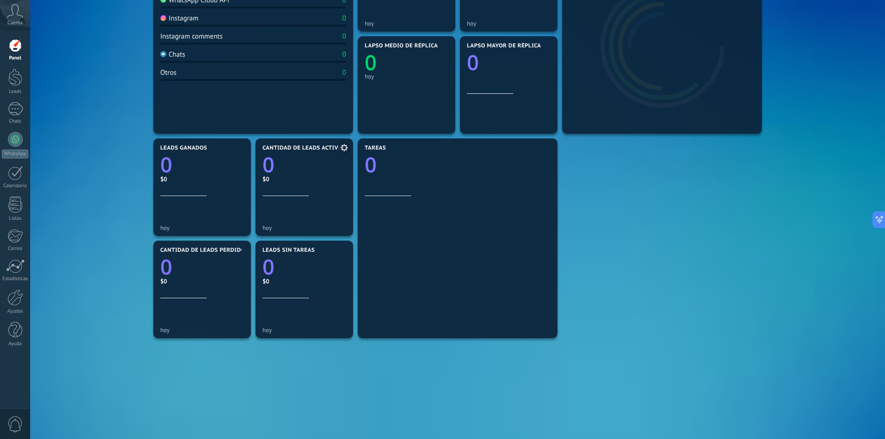
scroll to position [218, 0]
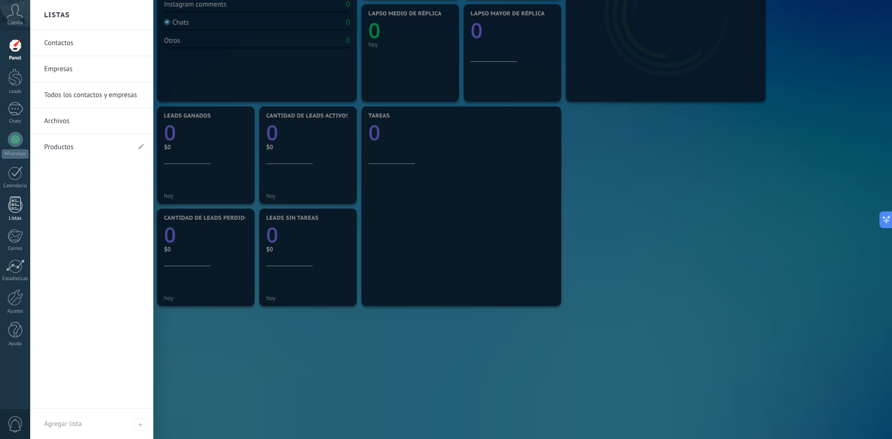
click at [15, 213] on link "Listas" at bounding box center [15, 209] width 30 height 25
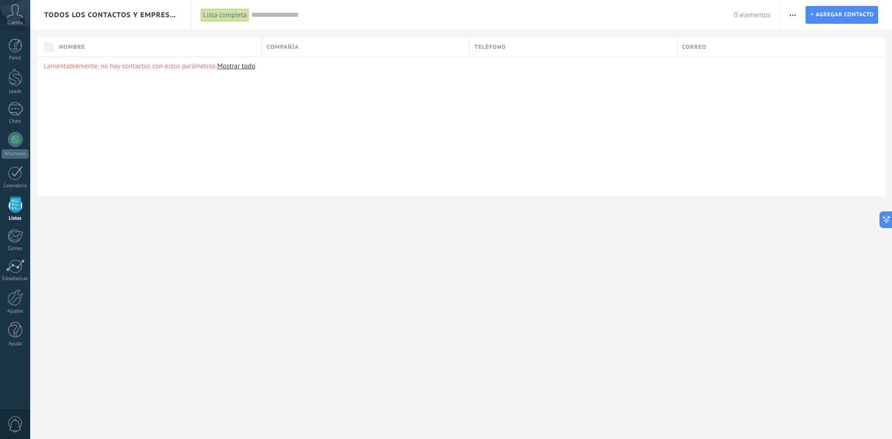
click at [248, 63] on link "Mostrar todo" at bounding box center [236, 66] width 38 height 9
click at [234, 67] on link "Mostrar todo" at bounding box center [236, 66] width 38 height 9
click at [234, 65] on link "Mostrar todo" at bounding box center [236, 66] width 38 height 9
click at [247, 66] on link "Mostrar todo" at bounding box center [236, 66] width 38 height 9
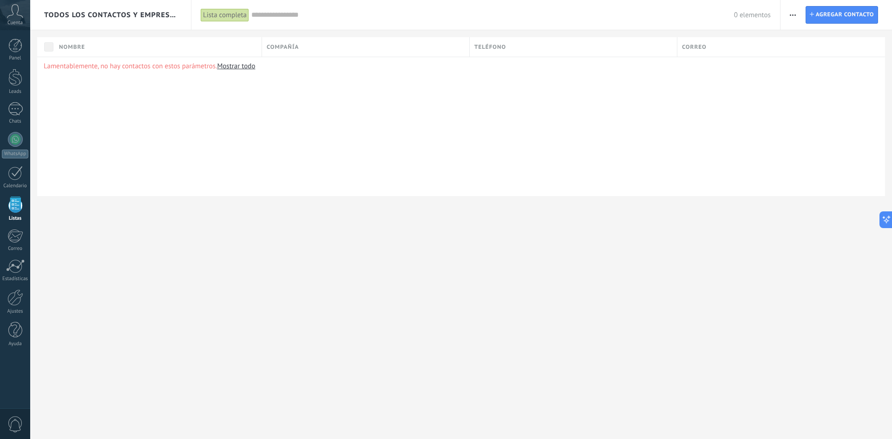
click at [290, 49] on span "Compañía" at bounding box center [283, 47] width 32 height 9
click at [233, 64] on link "Mostrar todo" at bounding box center [236, 66] width 38 height 9
click at [233, 66] on link "Mostrar todo" at bounding box center [236, 66] width 38 height 9
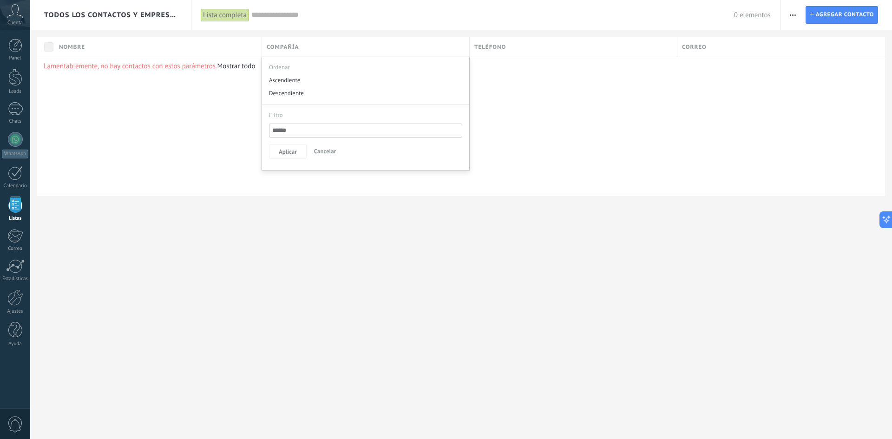
click at [233, 66] on link "Mostrar todo" at bounding box center [236, 66] width 38 height 9
drag, startPoint x: 191, startPoint y: 177, endPoint x: 91, endPoint y: 217, distance: 108.2
click at [190, 177] on div "Lamentablemente, no hay contactos con estos parámetros. Mostrar todo" at bounding box center [461, 126] width 848 height 139
click at [12, 296] on div at bounding box center [15, 298] width 16 height 16
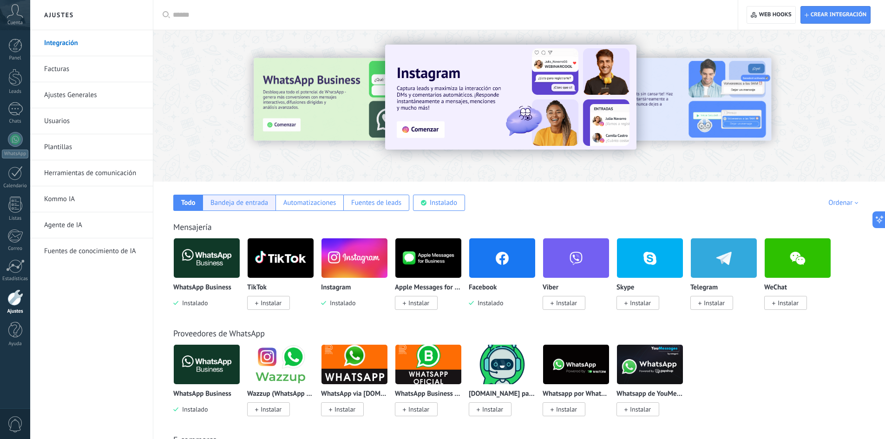
click at [245, 204] on div "Bandeja de entrada" at bounding box center [240, 202] width 58 height 9
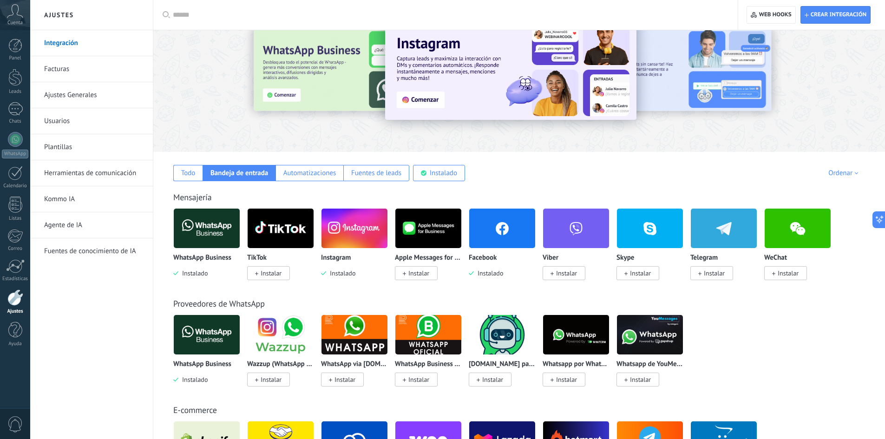
scroll to position [46, 0]
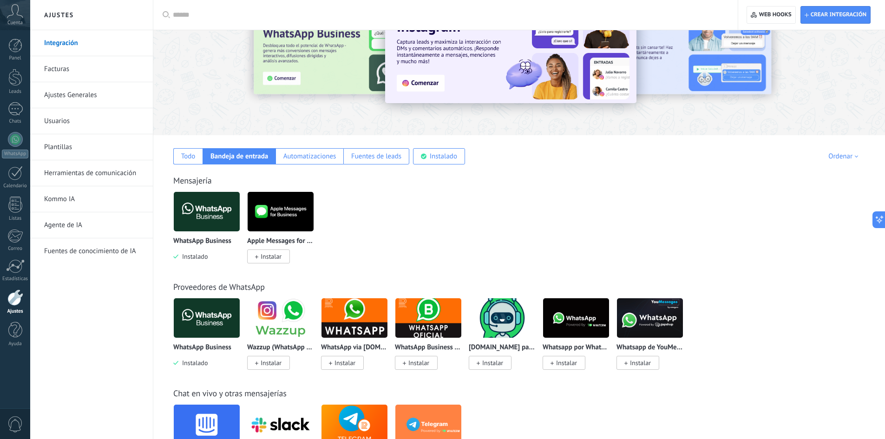
click at [66, 120] on link "Usuarios" at bounding box center [93, 121] width 99 height 26
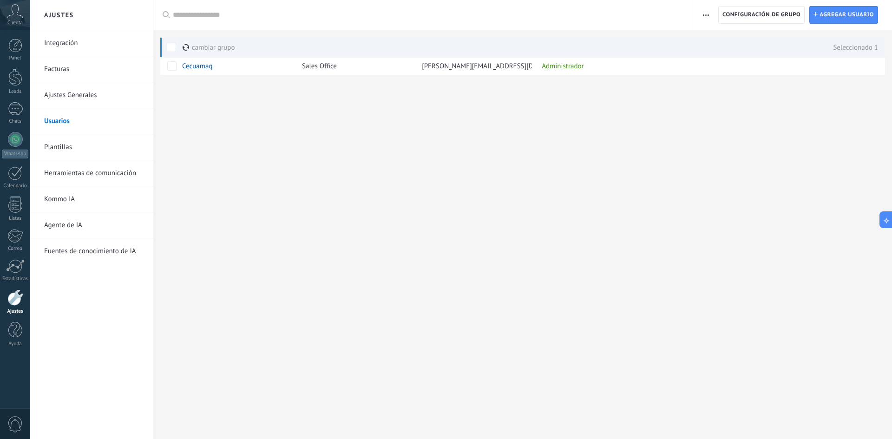
click at [79, 199] on link "Kommo IA" at bounding box center [93, 199] width 99 height 26
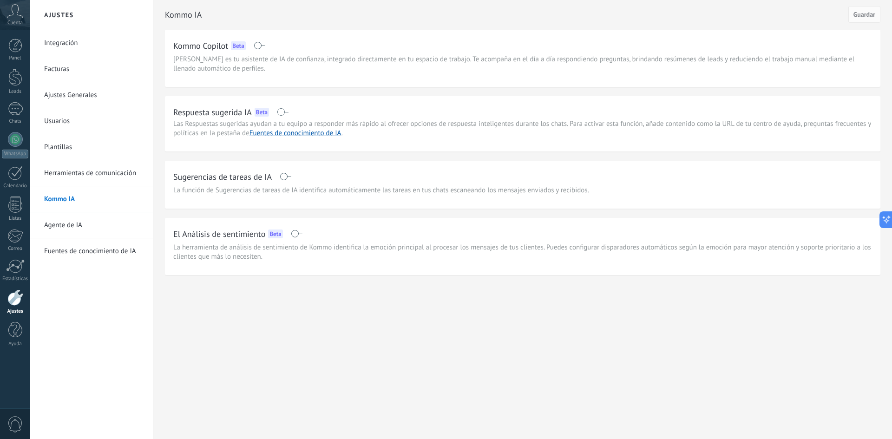
click at [71, 243] on link "Fuentes de conocimiento de IA" at bounding box center [93, 251] width 99 height 26
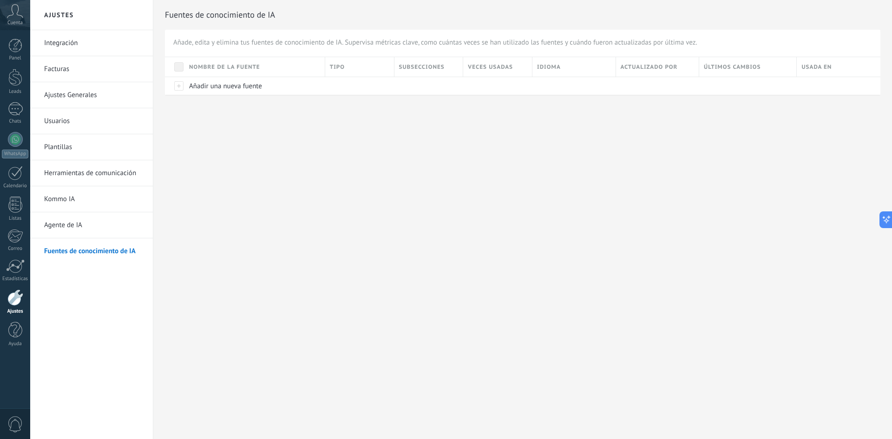
click at [79, 224] on link "Agente de IA" at bounding box center [93, 225] width 99 height 26
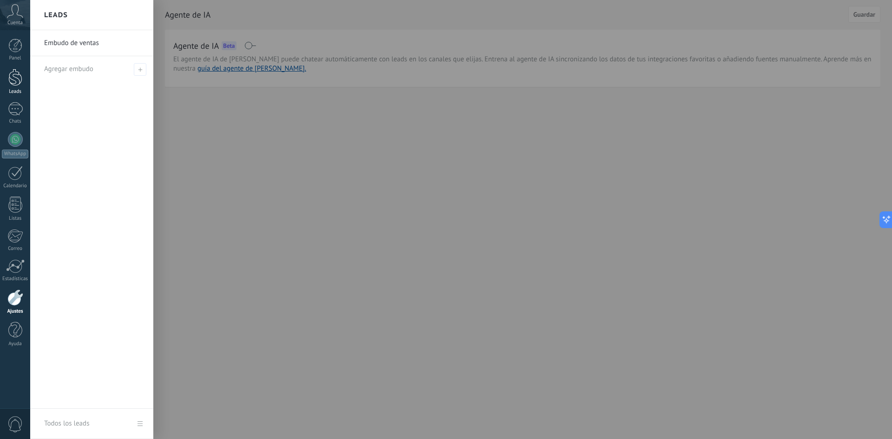
click at [21, 78] on div at bounding box center [15, 77] width 14 height 17
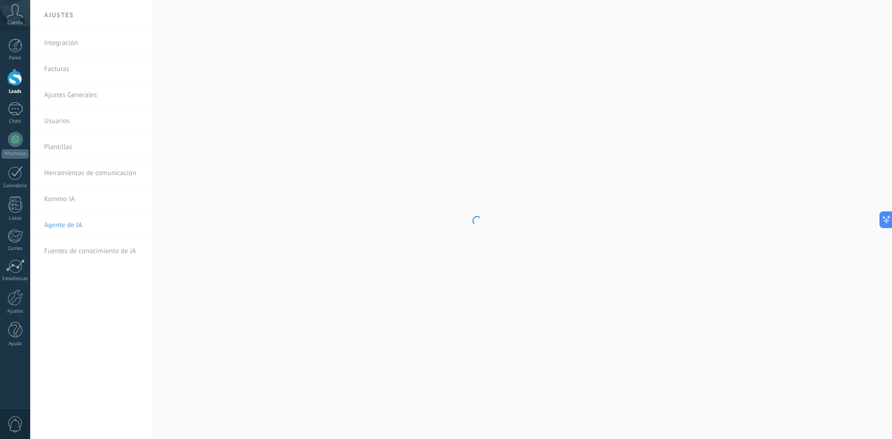
click at [74, 43] on body ".abccls-1,.abccls-2{fill-rule:evenodd}.abccls-2{fill:#fff} .abfcls-1{fill:none}…" at bounding box center [446, 219] width 892 height 439
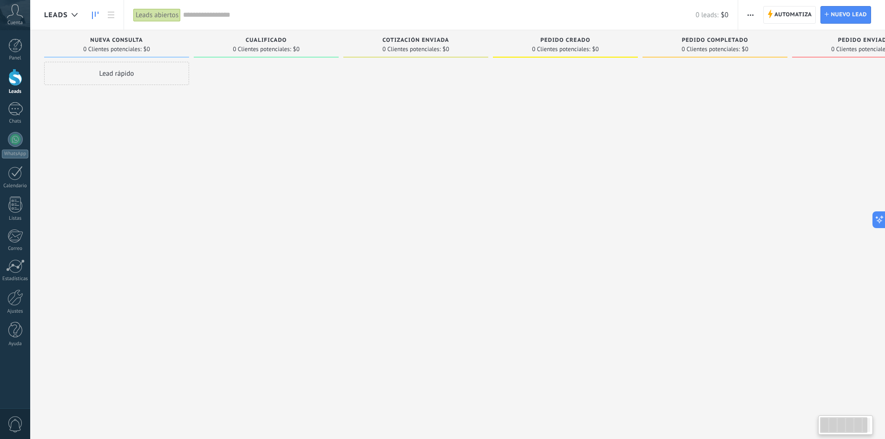
click at [159, 12] on div "Leads abiertos" at bounding box center [156, 14] width 47 height 13
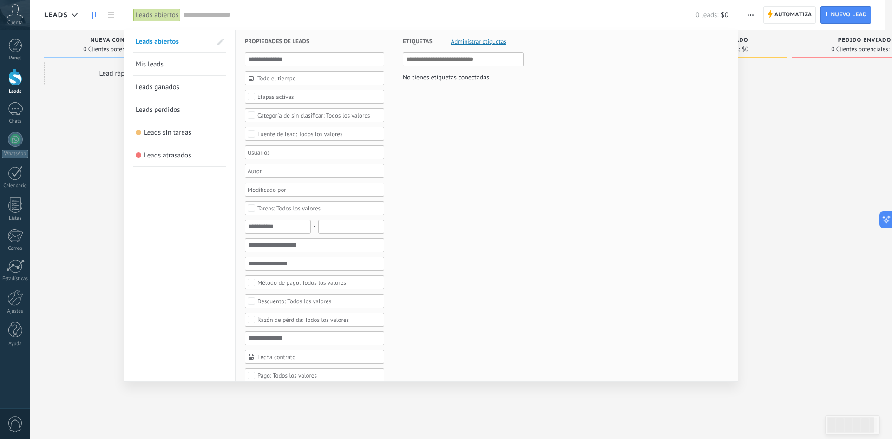
click at [172, 64] on link "Mis leads" at bounding box center [180, 64] width 88 height 22
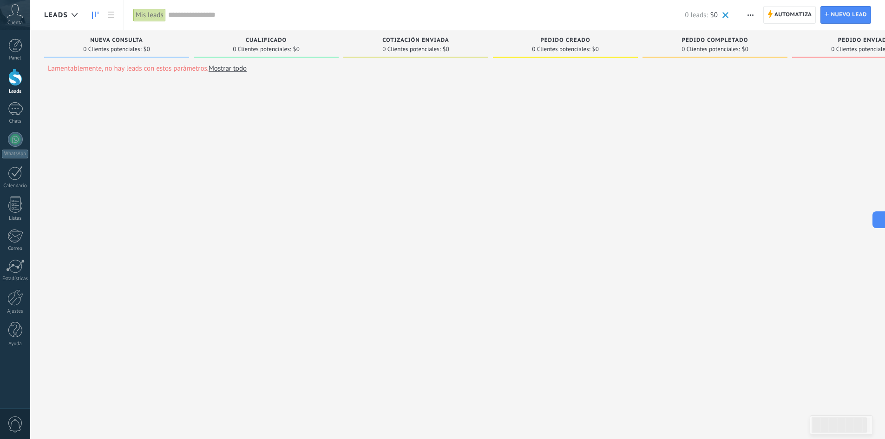
click at [235, 68] on link "Mostrar todo" at bounding box center [228, 68] width 38 height 9
click at [164, 72] on div "Lead rápido" at bounding box center [116, 73] width 145 height 23
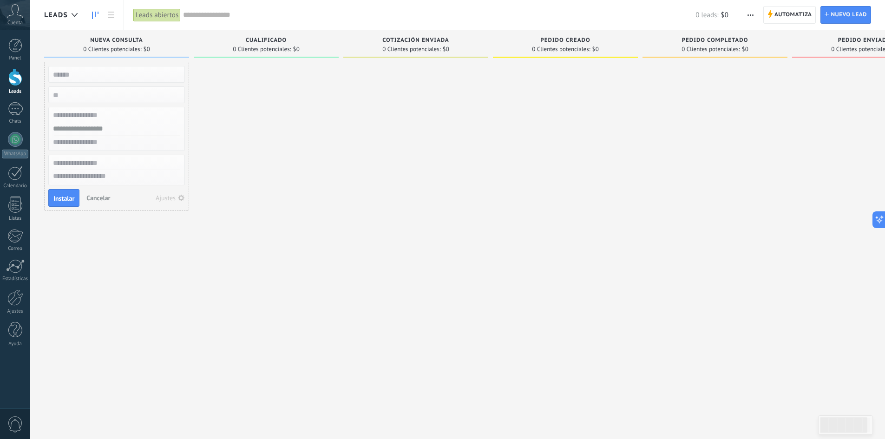
click at [76, 73] on input "text" at bounding box center [116, 74] width 136 height 13
click at [90, 121] on input "text" at bounding box center [116, 115] width 136 height 13
click at [303, 124] on div at bounding box center [266, 221] width 145 height 318
click at [739, 16] on div "Automatiza Nueva difusión Editar embudo Editar el diseño de la tarjeta Importar…" at bounding box center [811, 15] width 147 height 30
click at [748, 15] on use "button" at bounding box center [751, 14] width 6 height 1
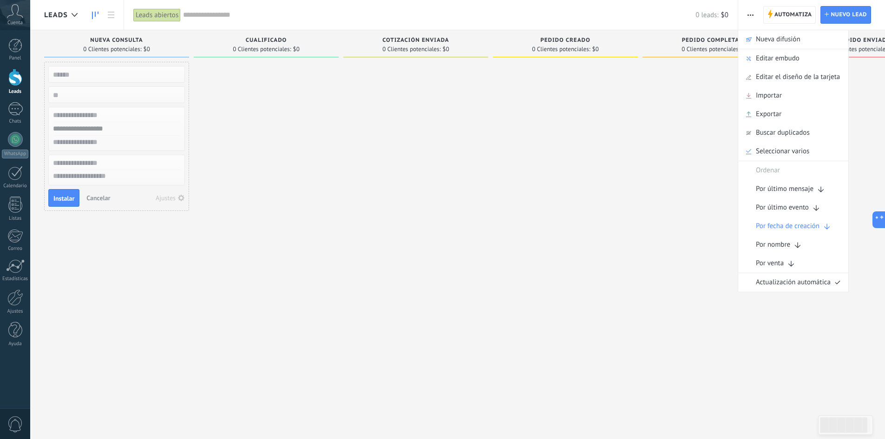
click at [717, 186] on div at bounding box center [715, 221] width 145 height 318
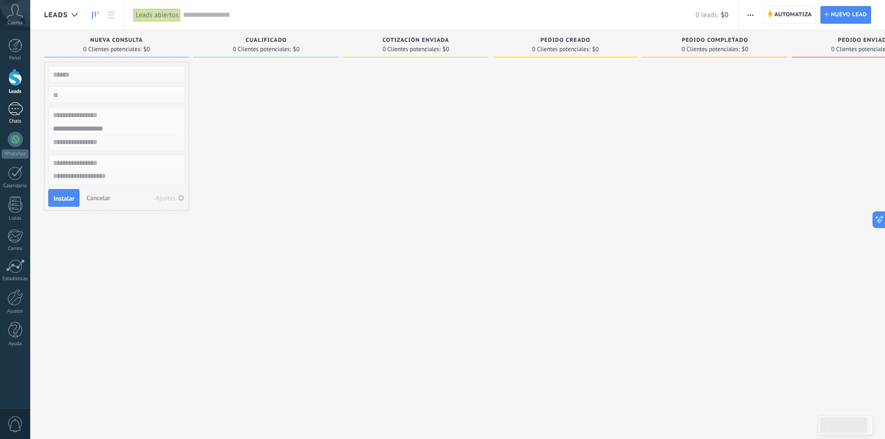
click at [13, 105] on div at bounding box center [15, 108] width 15 height 13
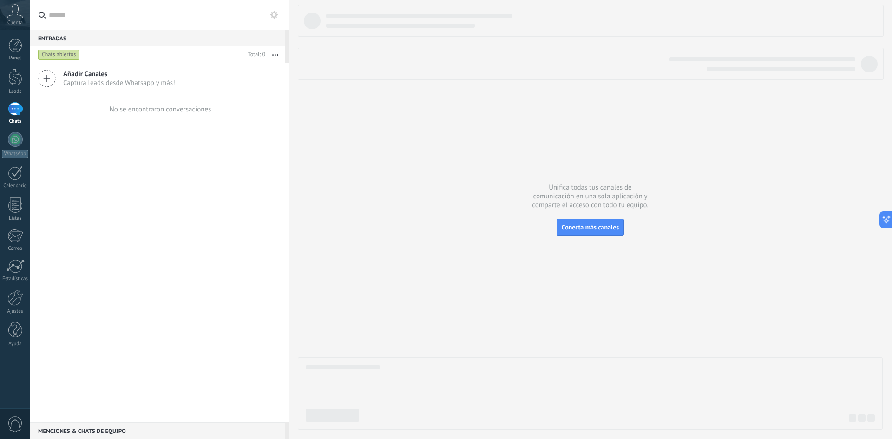
click at [49, 77] on icon at bounding box center [47, 79] width 18 height 18
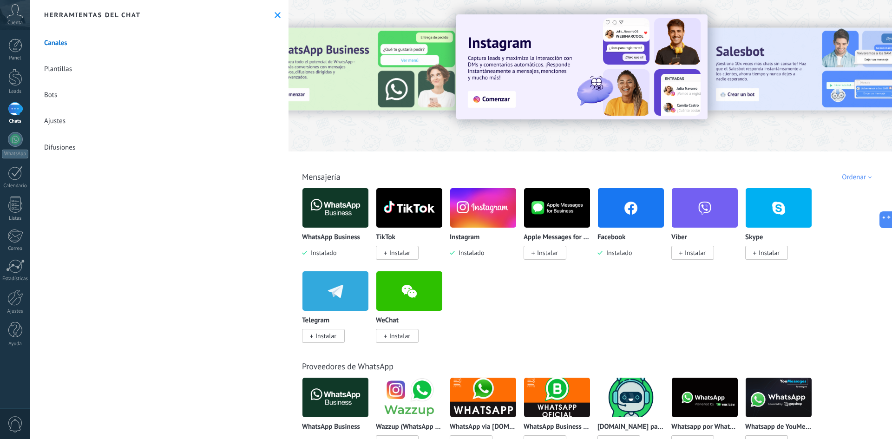
click at [74, 92] on link "Bots" at bounding box center [159, 95] width 258 height 26
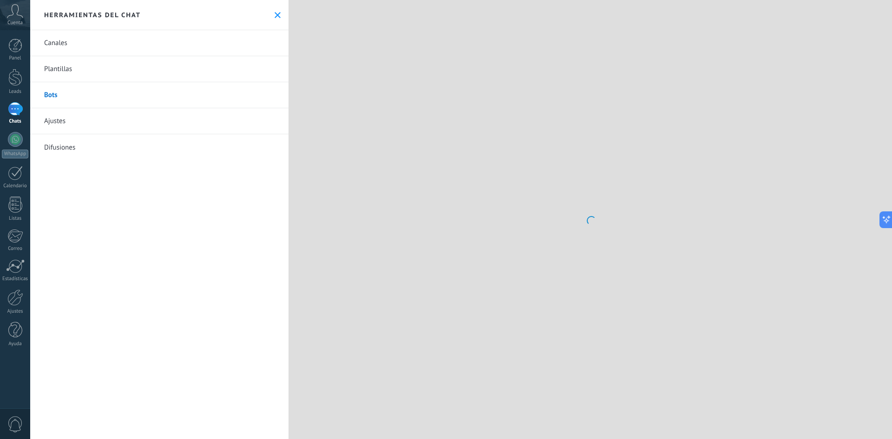
click at [81, 69] on link "Plantillas" at bounding box center [159, 69] width 258 height 26
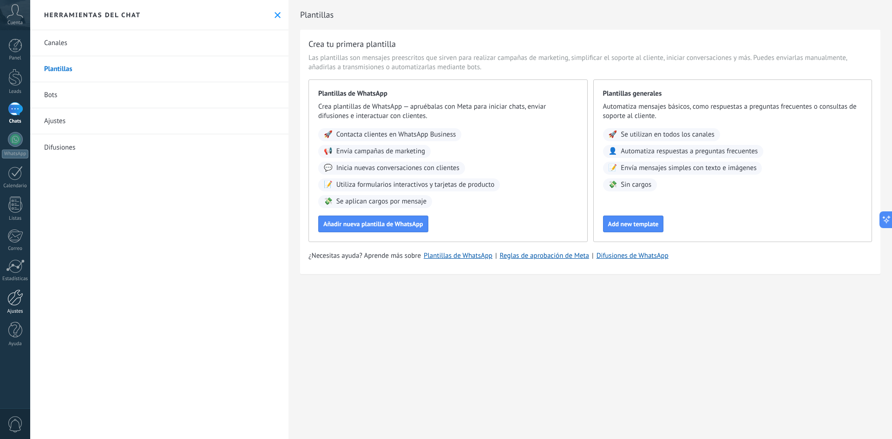
click at [22, 304] on div at bounding box center [15, 298] width 16 height 16
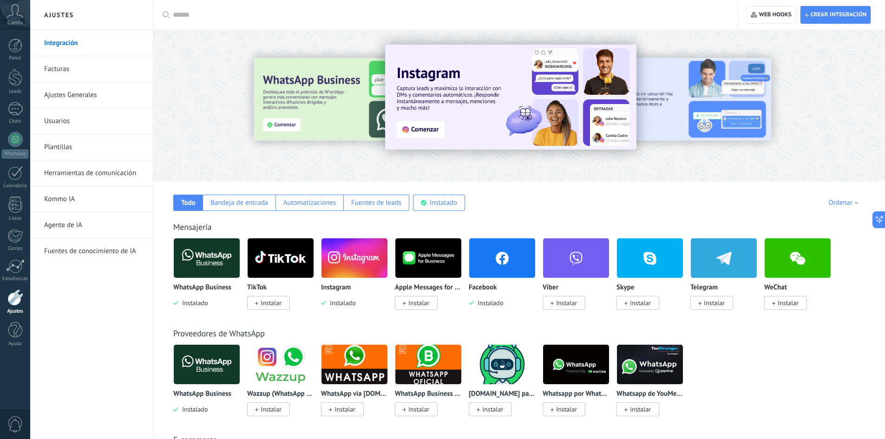
click at [81, 68] on link "Facturas" at bounding box center [93, 69] width 99 height 26
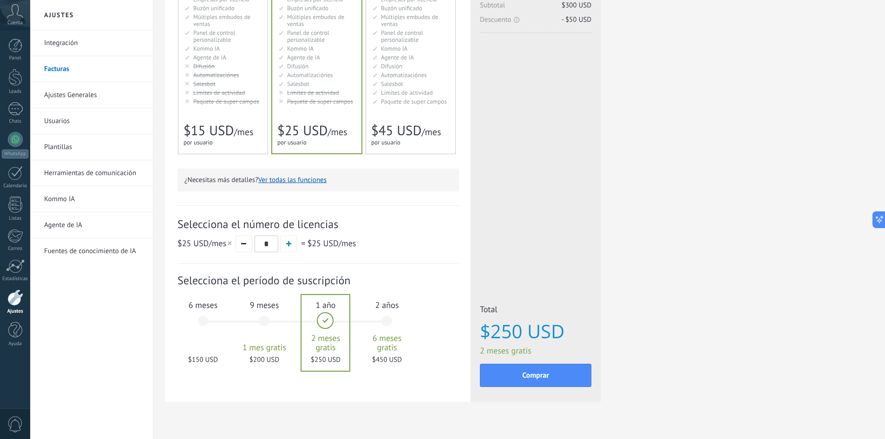
scroll to position [156, 0]
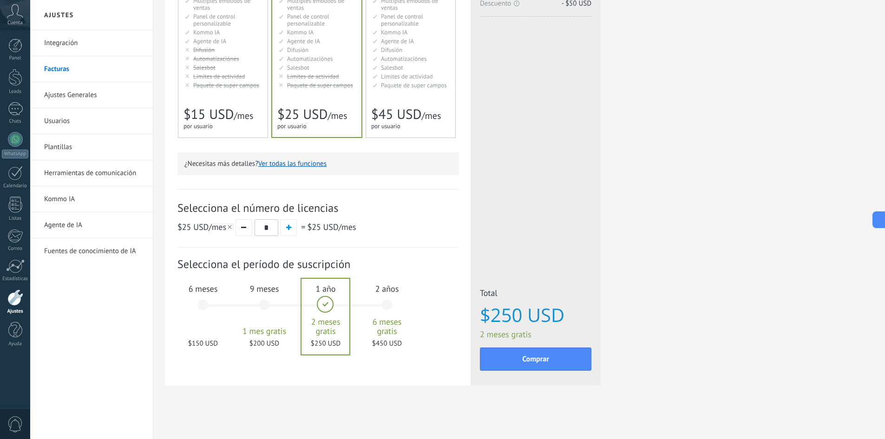
click at [65, 115] on link "Usuarios" at bounding box center [93, 121] width 99 height 26
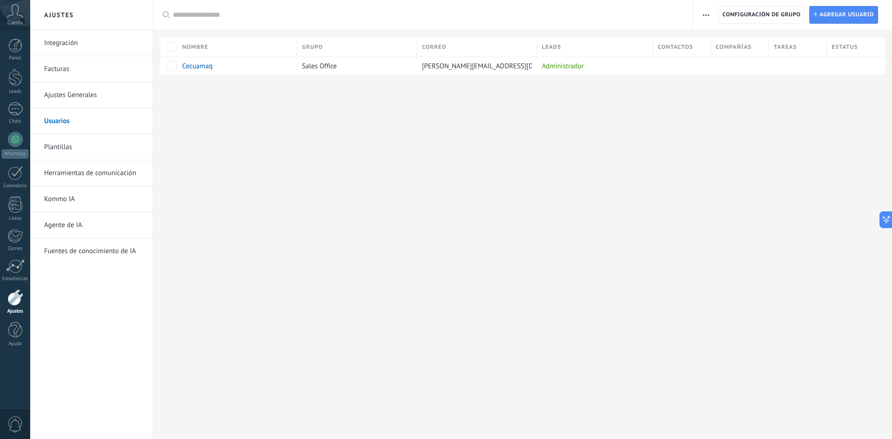
click at [64, 92] on link "Ajustes Generales" at bounding box center [93, 95] width 99 height 26
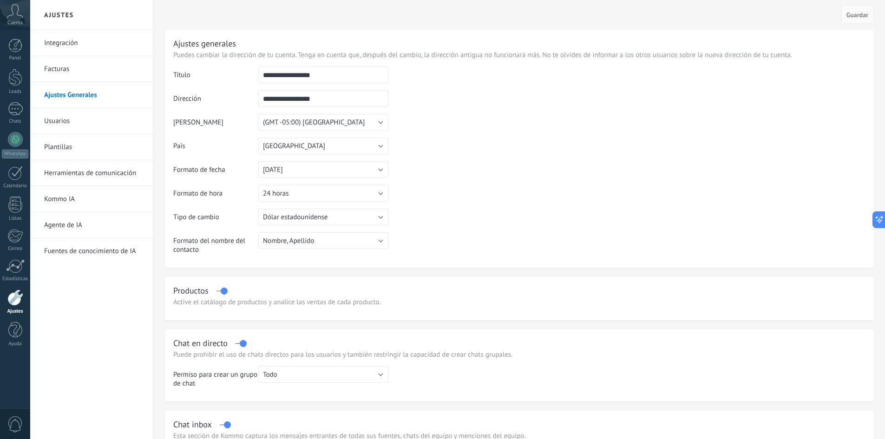
click at [337, 99] on input "**********" at bounding box center [323, 98] width 130 height 17
click at [438, 107] on td at bounding box center [626, 113] width 477 height 95
drag, startPoint x: 287, startPoint y: 76, endPoint x: 257, endPoint y: 76, distance: 29.7
click at [257, 76] on tr "**********" at bounding box center [519, 78] width 692 height 24
drag, startPoint x: 293, startPoint y: 73, endPoint x: 307, endPoint y: 74, distance: 14.0
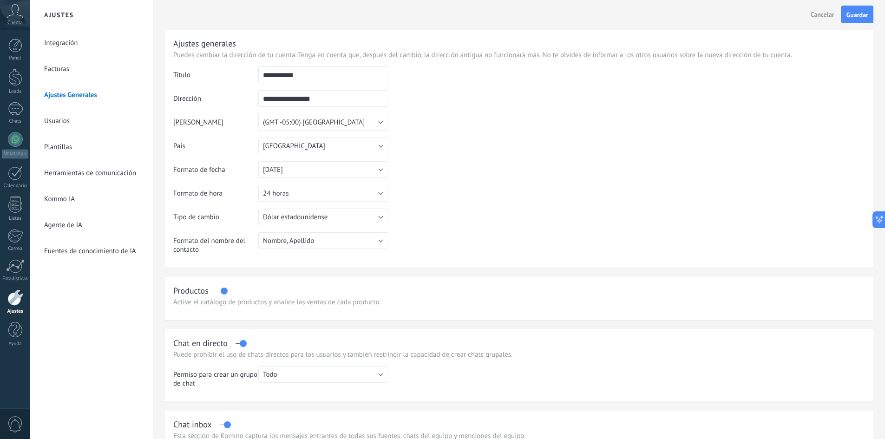
click at [307, 74] on input "**********" at bounding box center [323, 74] width 130 height 17
type input "**********"
drag, startPoint x: 285, startPoint y: 99, endPoint x: 243, endPoint y: 101, distance: 41.9
click at [243, 101] on tr "**********" at bounding box center [519, 102] width 692 height 24
type input "**********"
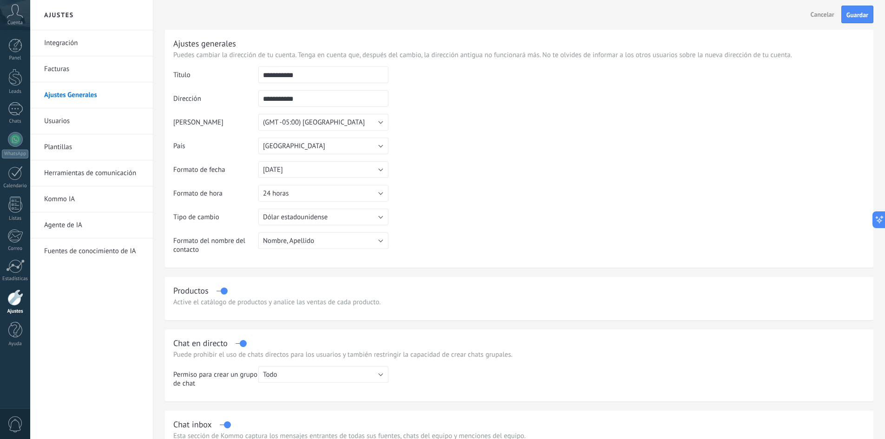
click at [458, 151] on td at bounding box center [626, 113] width 477 height 95
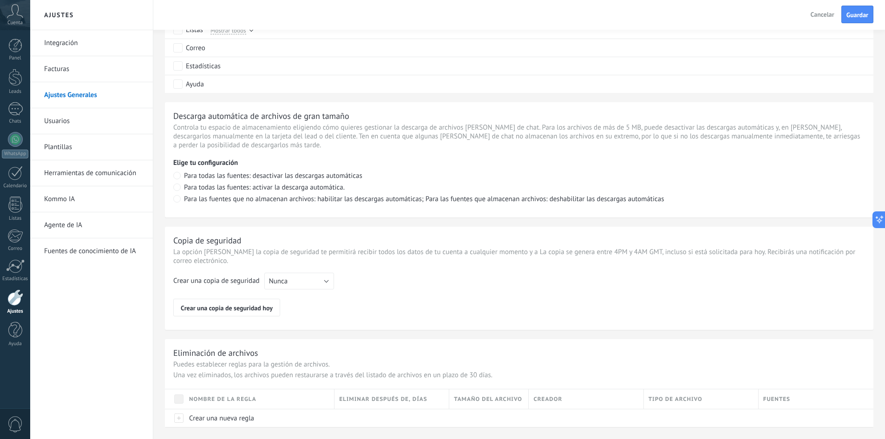
scroll to position [576, 0]
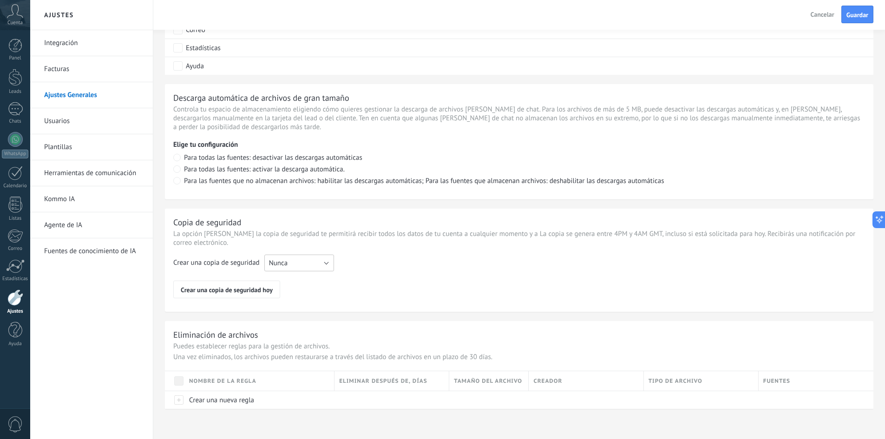
click at [324, 263] on button "Nunca" at bounding box center [299, 263] width 70 height 17
click at [319, 263] on span "Nunca" at bounding box center [295, 263] width 72 height 9
click at [856, 16] on span "Guardar" at bounding box center [858, 15] width 22 height 7
